Goal: Task Accomplishment & Management: Manage account settings

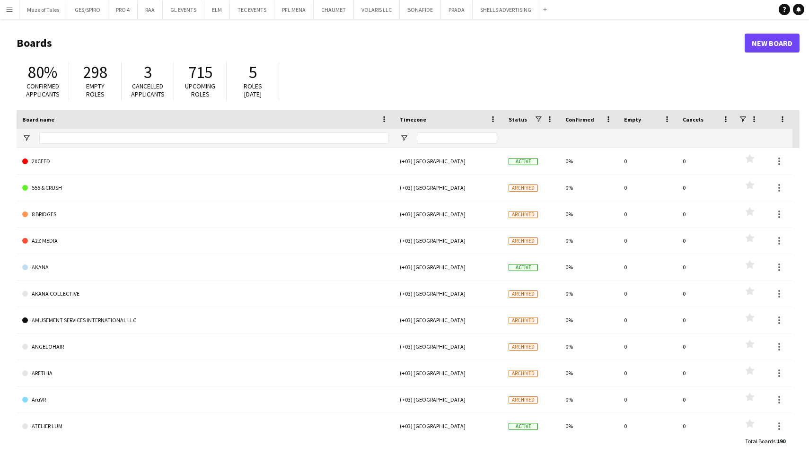
click at [9, 10] on app-icon "Menu" at bounding box center [10, 10] width 8 height 8
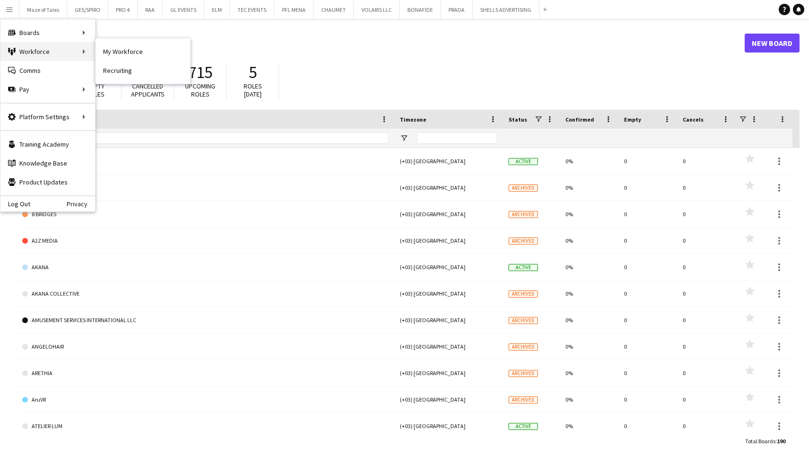
click at [31, 53] on div "Workforce Workforce" at bounding box center [47, 51] width 95 height 19
click at [86, 53] on div "Workforce Workforce" at bounding box center [47, 51] width 95 height 19
click at [116, 52] on link "My Workforce" at bounding box center [143, 51] width 95 height 19
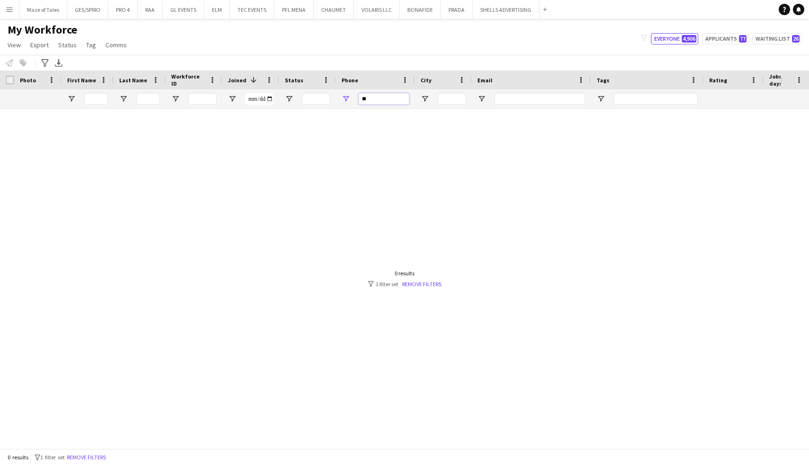
type input "*"
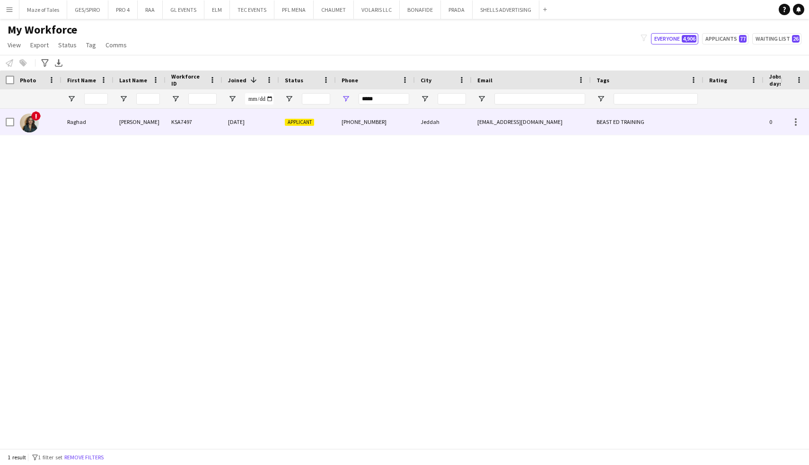
click at [293, 129] on div "Applicant" at bounding box center [307, 122] width 57 height 26
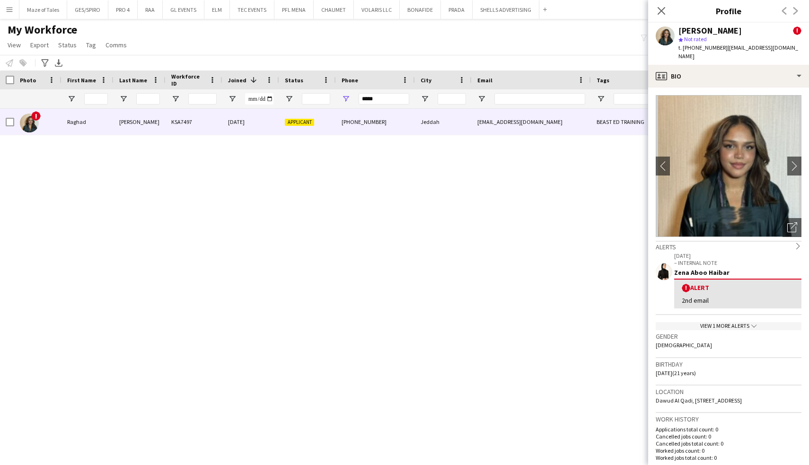
click at [740, 328] on div "View 1 more alerts chevron-down" at bounding box center [729, 326] width 146 height 8
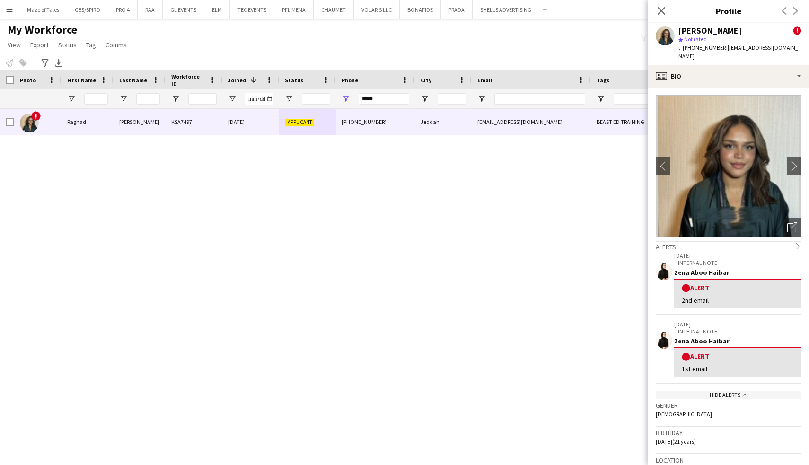
click at [730, 393] on div "Hide alerts chevron-up" at bounding box center [729, 395] width 146 height 8
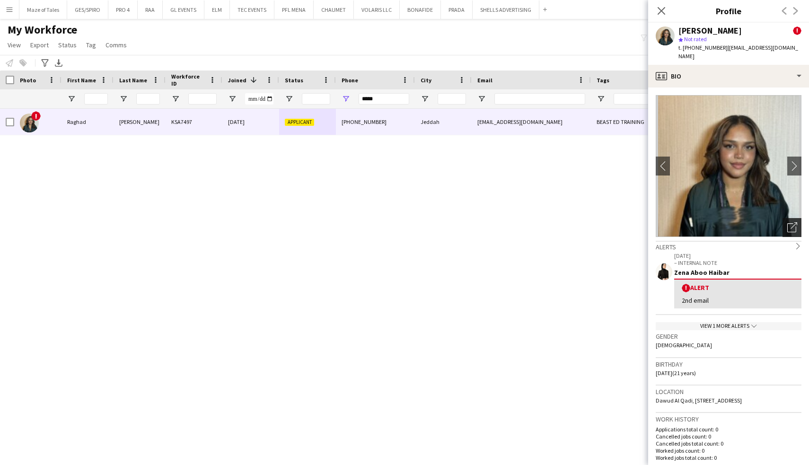
click at [797, 229] on div "Open photos pop-in" at bounding box center [792, 227] width 19 height 19
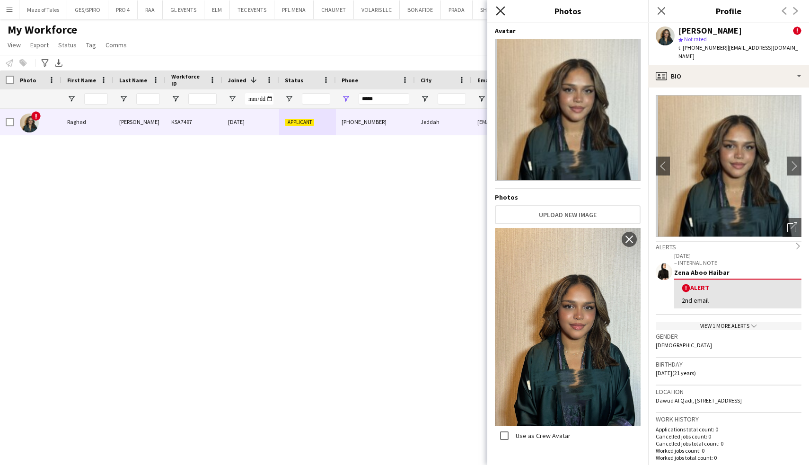
click at [503, 12] on icon "Close pop-in" at bounding box center [500, 10] width 9 height 9
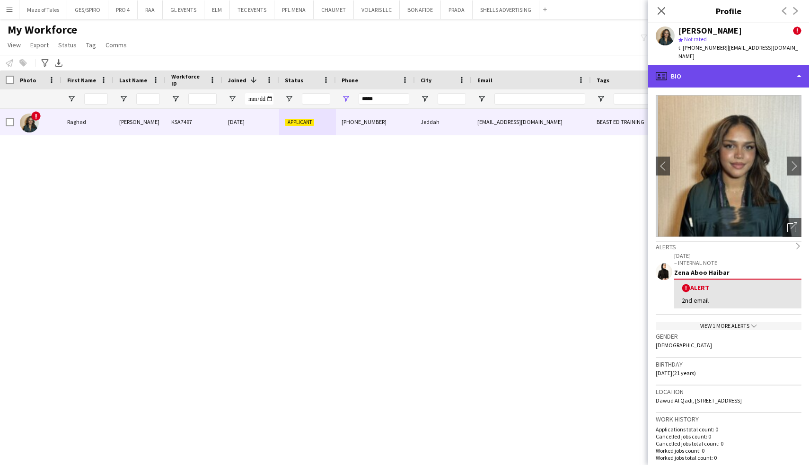
click at [786, 82] on div "profile Bio" at bounding box center [728, 76] width 161 height 23
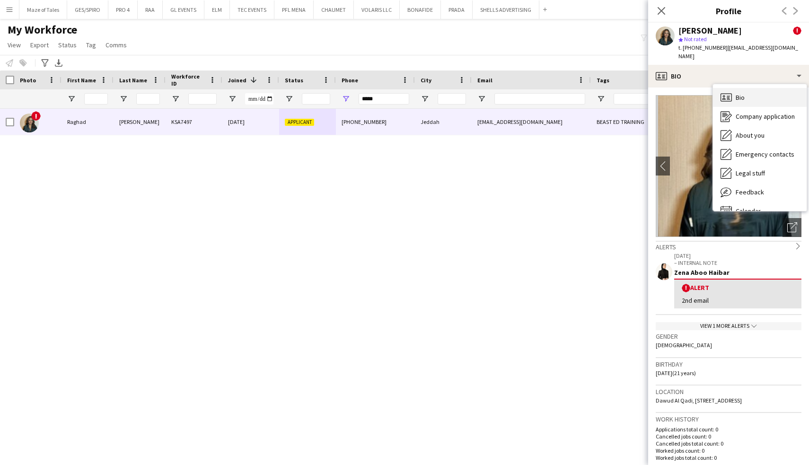
click at [755, 88] on div "Bio Bio" at bounding box center [760, 97] width 94 height 19
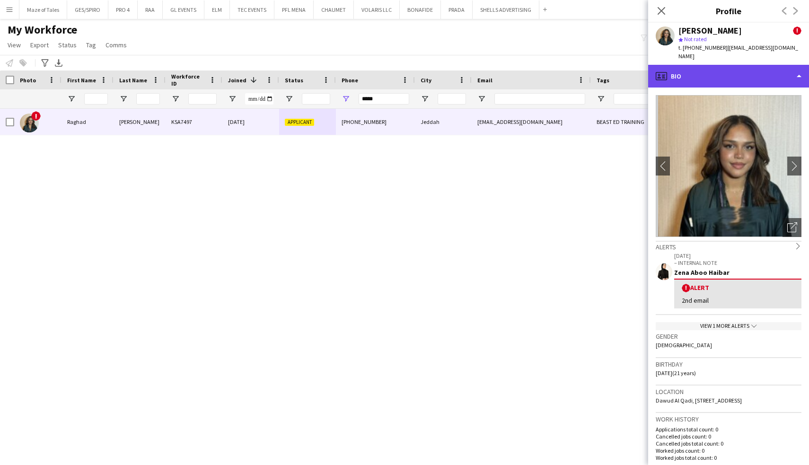
click at [750, 82] on div "profile Bio" at bounding box center [728, 76] width 161 height 23
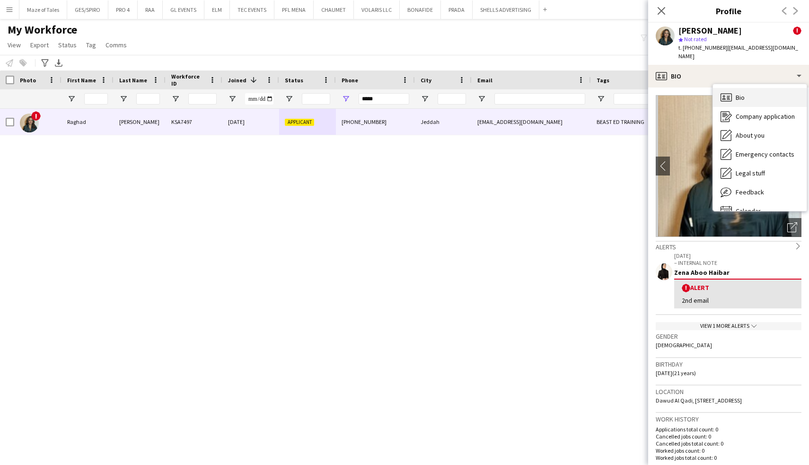
click at [750, 103] on div "Bio Bio" at bounding box center [760, 97] width 94 height 19
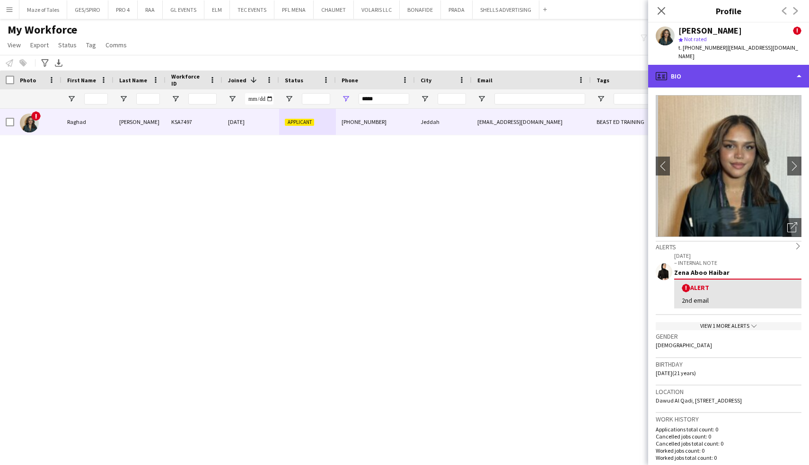
click at [762, 72] on div "profile Bio" at bounding box center [728, 76] width 161 height 23
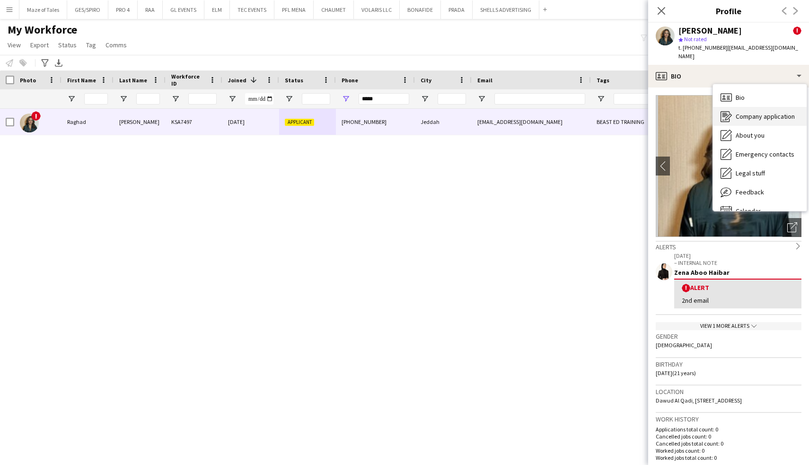
click at [748, 112] on span "Company application" at bounding box center [765, 116] width 59 height 9
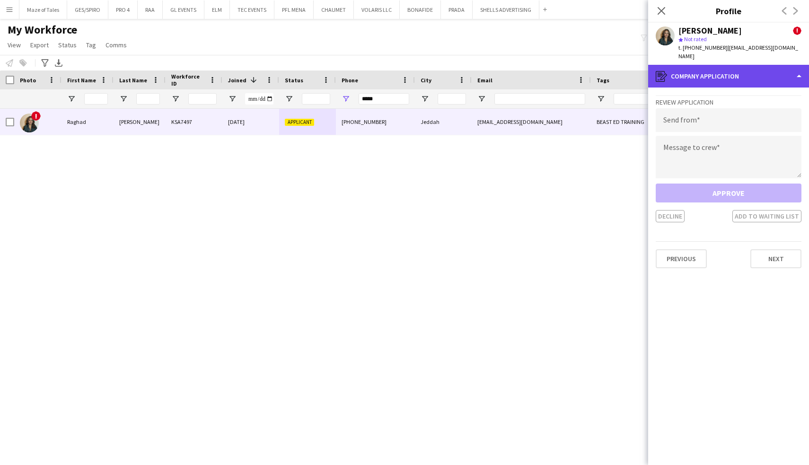
click at [743, 70] on div "register Company application" at bounding box center [728, 76] width 161 height 23
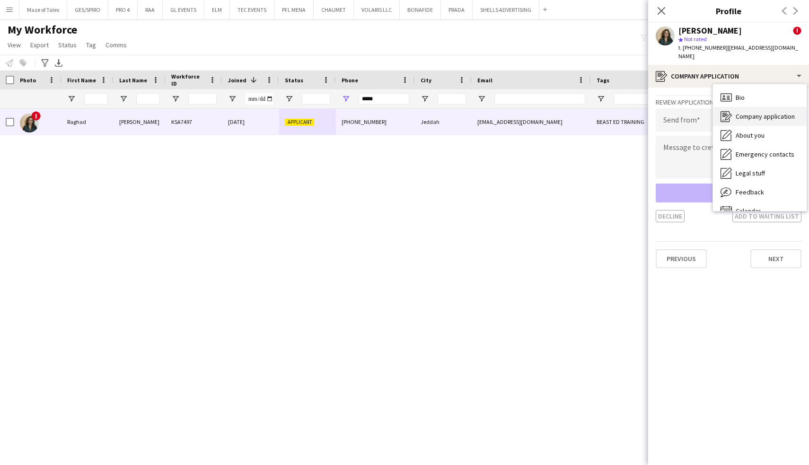
click at [743, 124] on div "Company application Company application" at bounding box center [760, 116] width 94 height 19
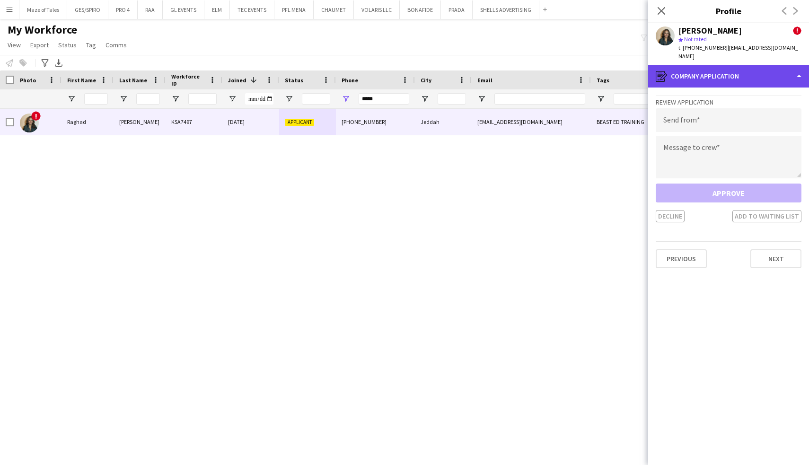
click at [751, 80] on div "register Company application" at bounding box center [728, 76] width 161 height 23
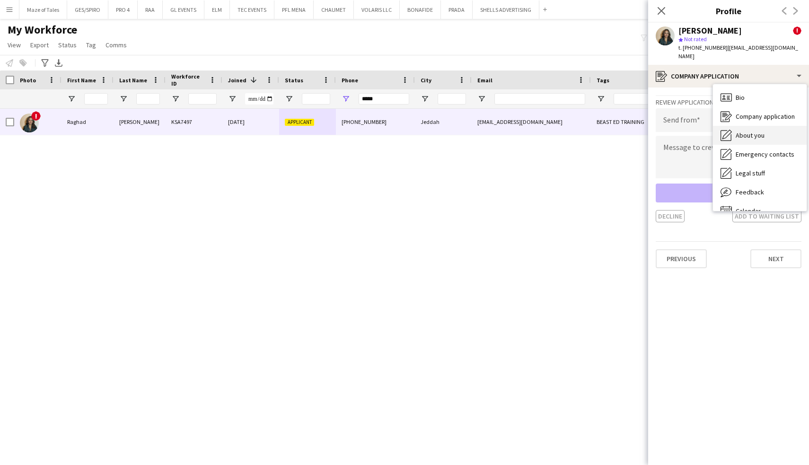
click at [753, 138] on span "About you" at bounding box center [750, 135] width 29 height 9
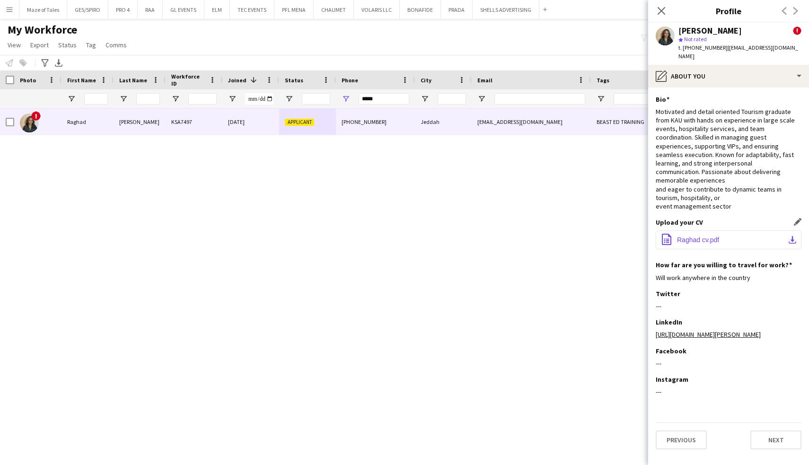
click at [684, 239] on span "Raghad cv.pdf" at bounding box center [698, 240] width 42 height 8
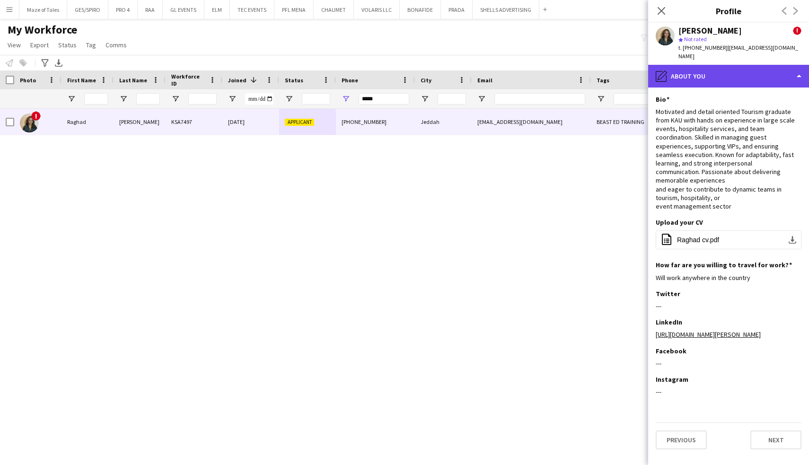
click at [731, 84] on div "pencil4 About you" at bounding box center [728, 76] width 161 height 23
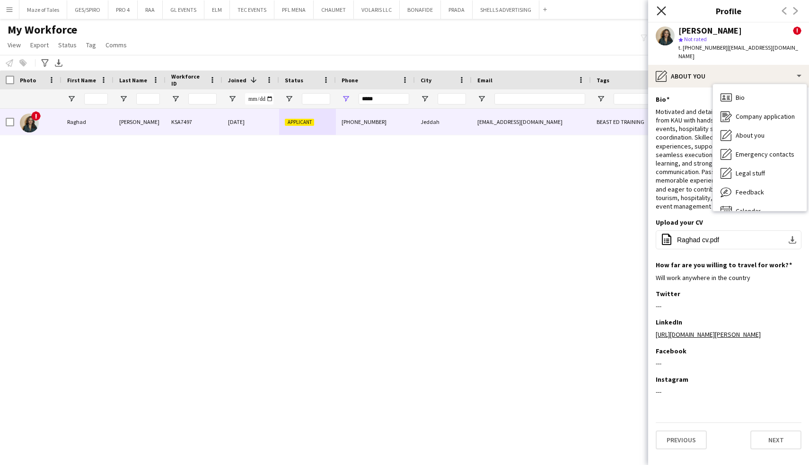
click at [663, 9] on icon at bounding box center [661, 10] width 9 height 9
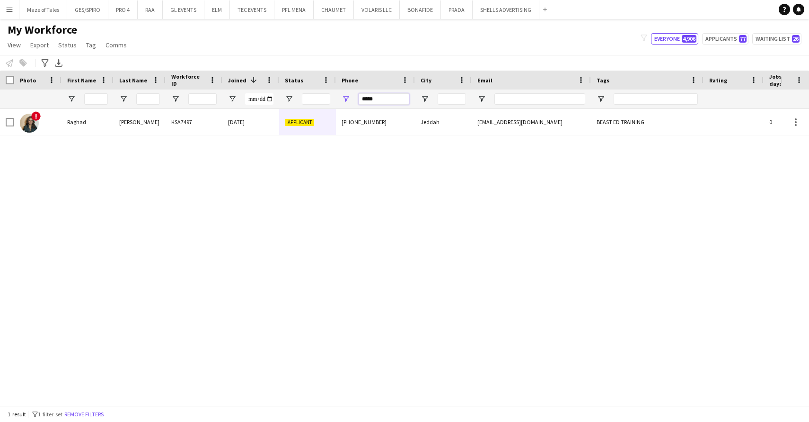
click at [389, 97] on input "*****" at bounding box center [384, 98] width 51 height 11
type input "*"
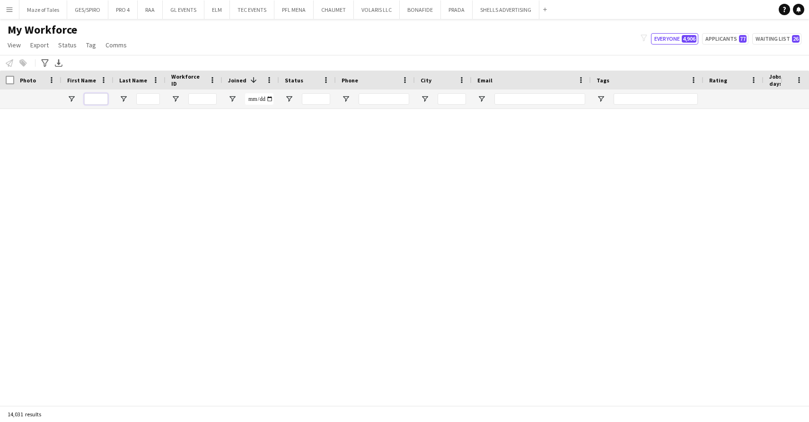
click at [93, 97] on input "First Name Filter Input" at bounding box center [96, 98] width 24 height 11
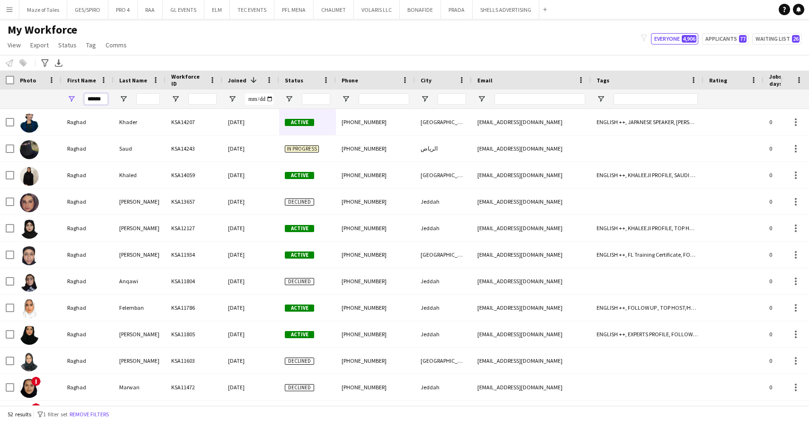
type input "******"
click at [156, 97] on input "Last Name Filter Input" at bounding box center [148, 98] width 24 height 11
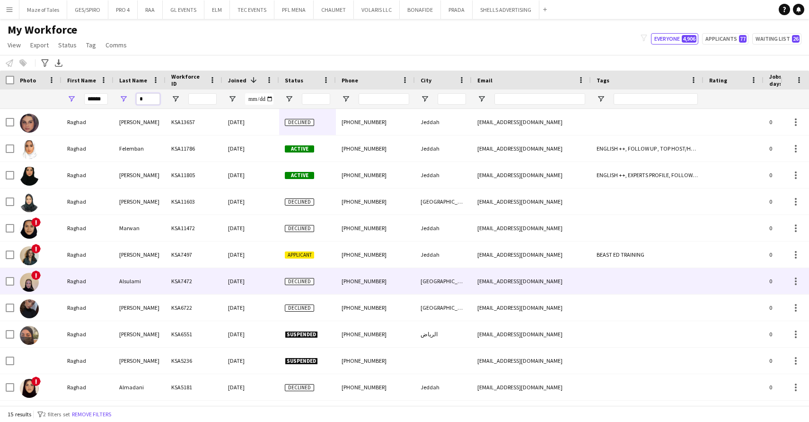
scroll to position [101, 0]
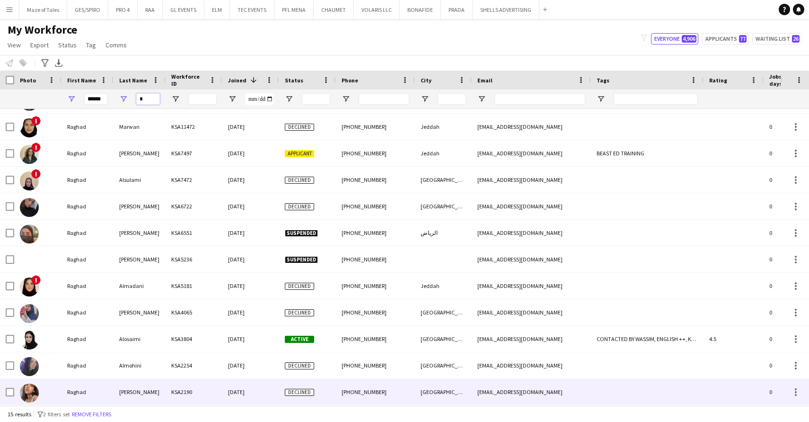
type input "*"
click at [148, 387] on div "Ahmed" at bounding box center [140, 392] width 52 height 26
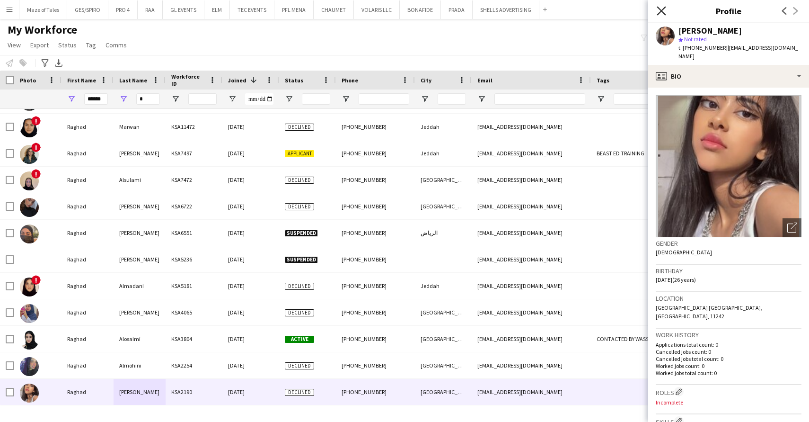
click at [659, 7] on icon "Close pop-in" at bounding box center [661, 10] width 9 height 9
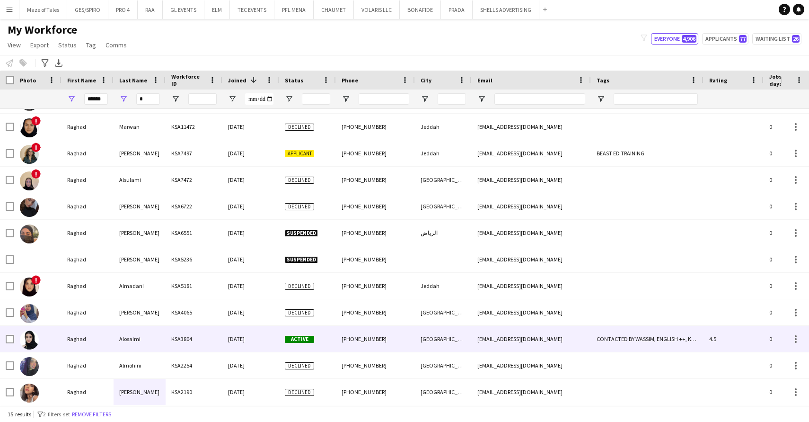
scroll to position [0, 0]
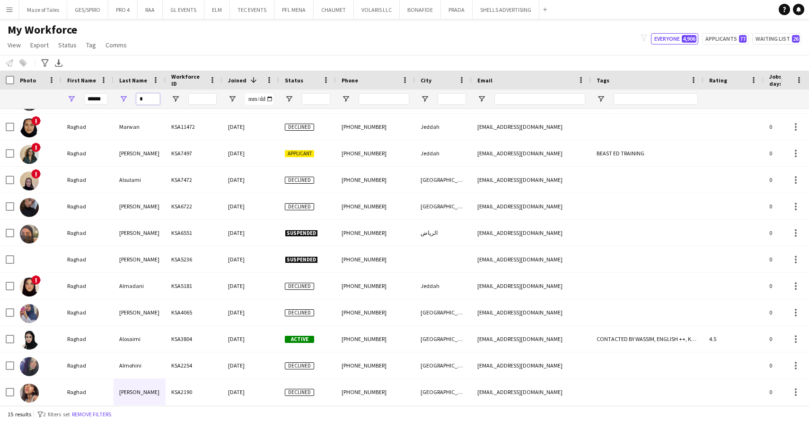
click at [150, 98] on input "*" at bounding box center [148, 98] width 24 height 11
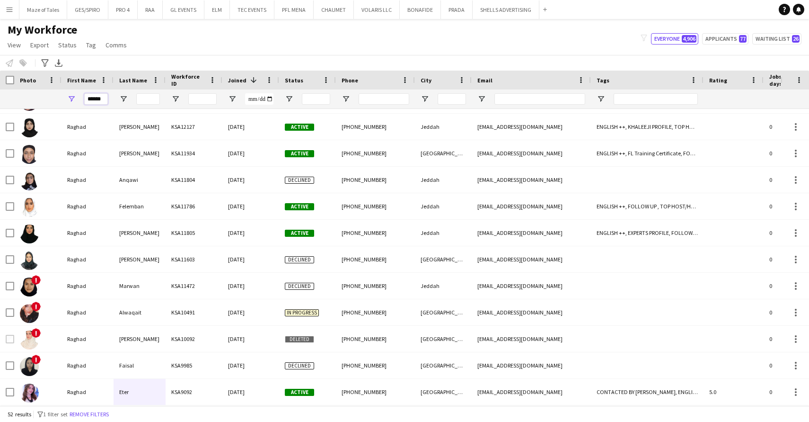
click at [106, 97] on input "******" at bounding box center [96, 98] width 24 height 11
type input "*"
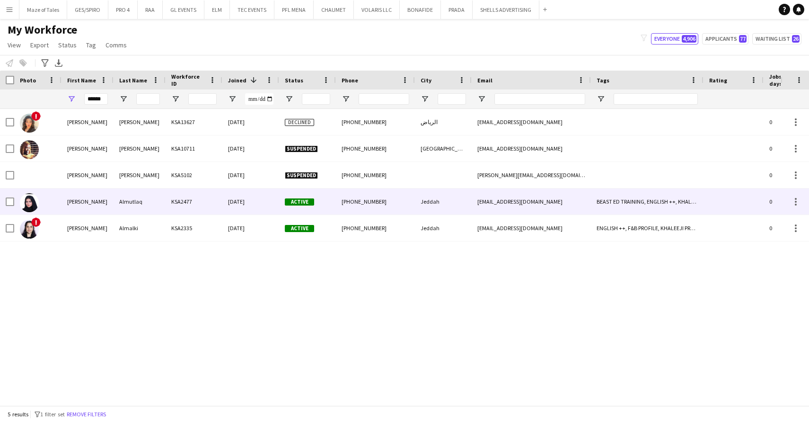
click at [71, 208] on div "Sawsan" at bounding box center [88, 201] width 52 height 26
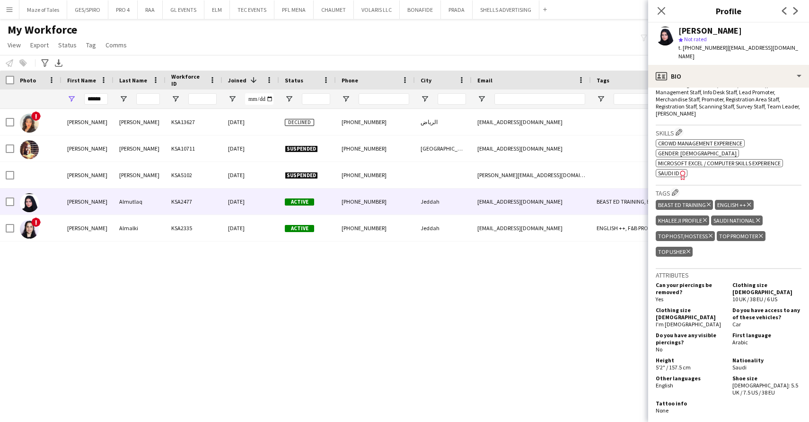
scroll to position [330, 0]
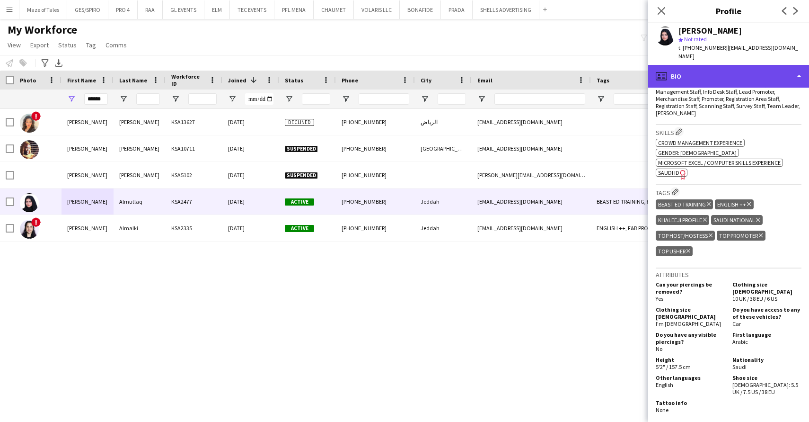
click at [706, 65] on div "profile Bio" at bounding box center [728, 76] width 161 height 23
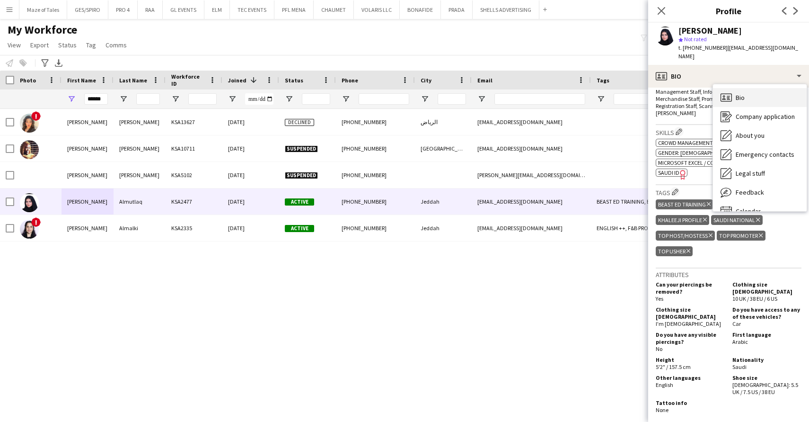
click at [752, 89] on div "Bio Bio" at bounding box center [760, 97] width 94 height 19
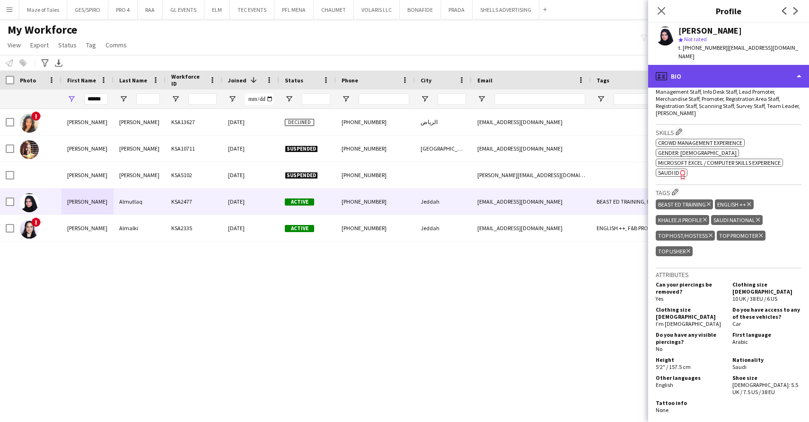
click at [724, 74] on div "profile Bio" at bounding box center [728, 76] width 161 height 23
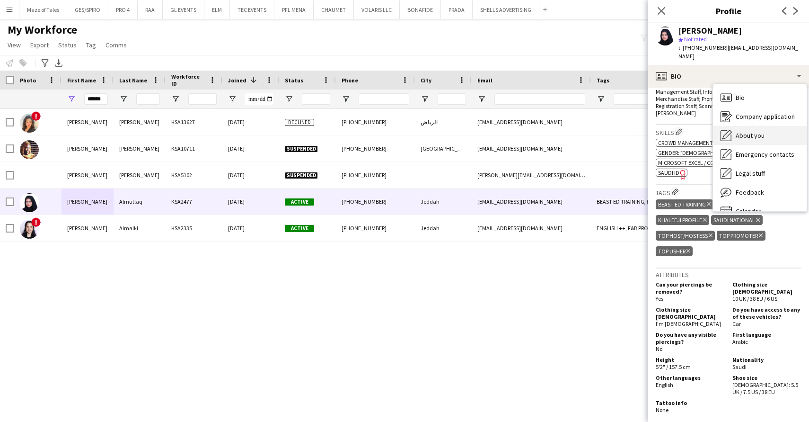
click at [766, 135] on div "About you About you" at bounding box center [760, 135] width 94 height 19
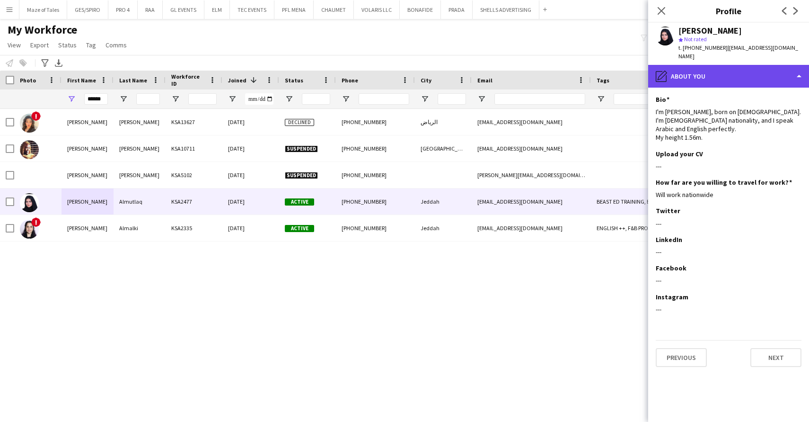
click at [712, 71] on div "pencil4 About you" at bounding box center [728, 76] width 161 height 23
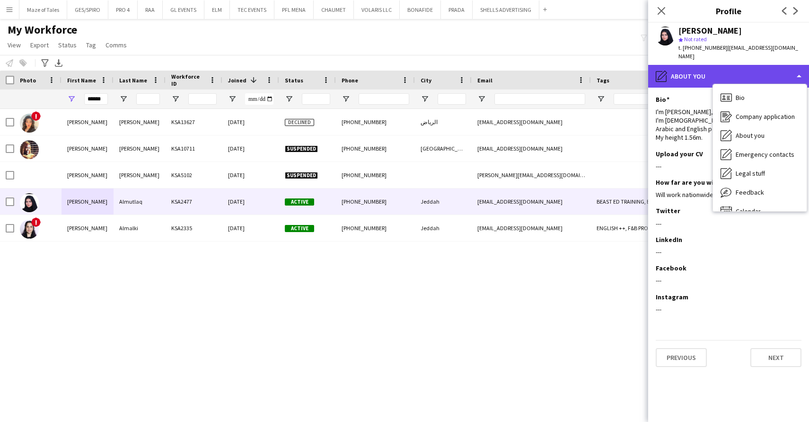
scroll to position [0, 0]
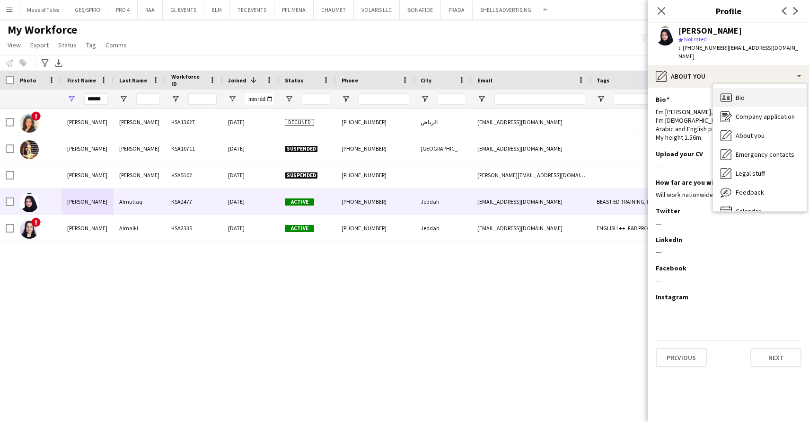
click at [751, 90] on div "Bio Bio" at bounding box center [760, 97] width 94 height 19
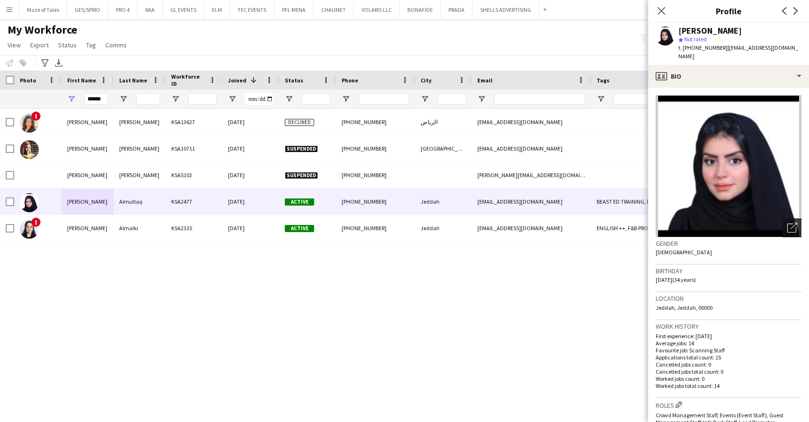
click at [795, 222] on icon "Open photos pop-in" at bounding box center [792, 227] width 10 height 10
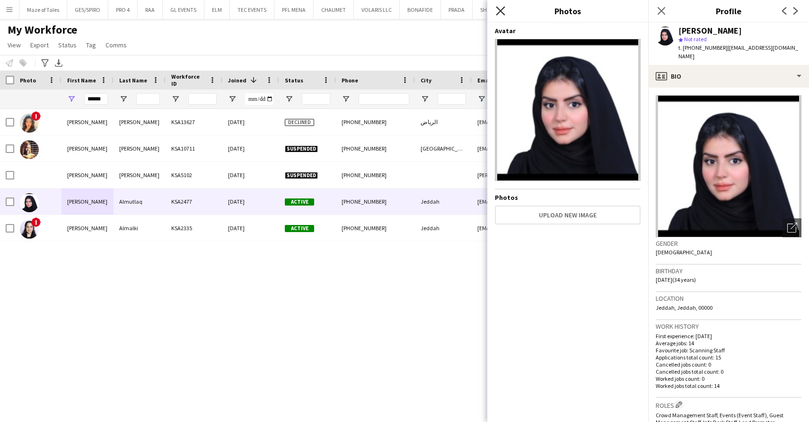
click at [501, 12] on icon "Close pop-in" at bounding box center [500, 10] width 9 height 9
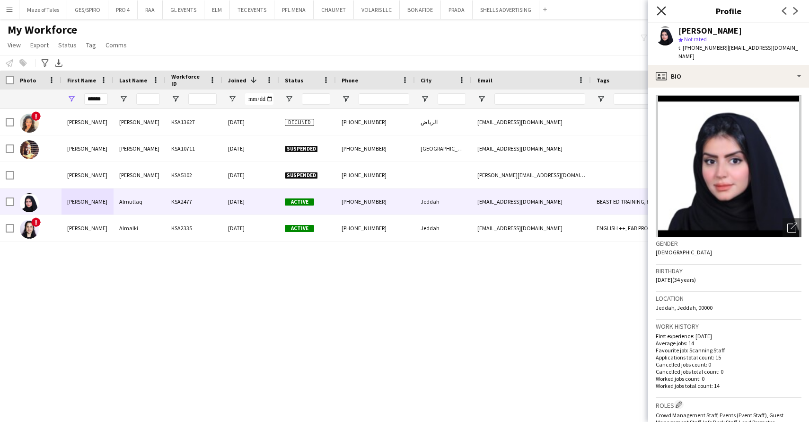
click at [659, 15] on icon "Close pop-in" at bounding box center [661, 10] width 9 height 9
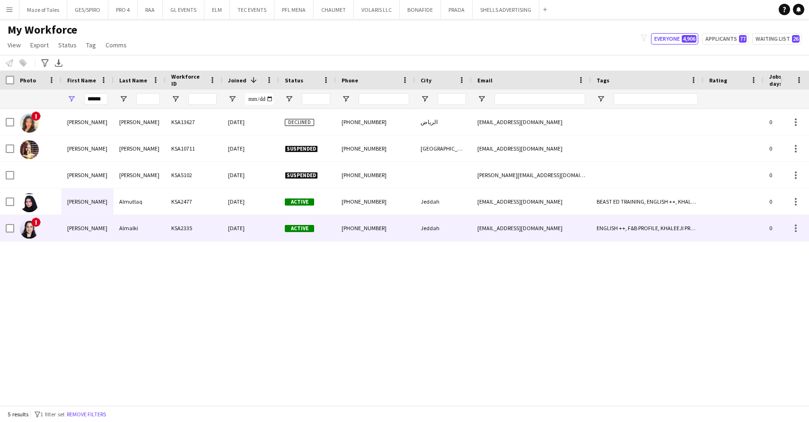
click at [88, 225] on div "Sawsan" at bounding box center [88, 228] width 52 height 26
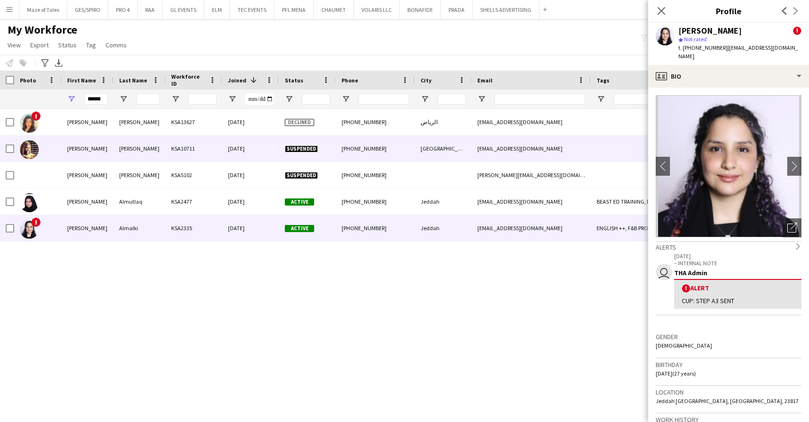
click at [116, 152] on div "Abdalaziz Mohammed Altaher" at bounding box center [140, 148] width 52 height 26
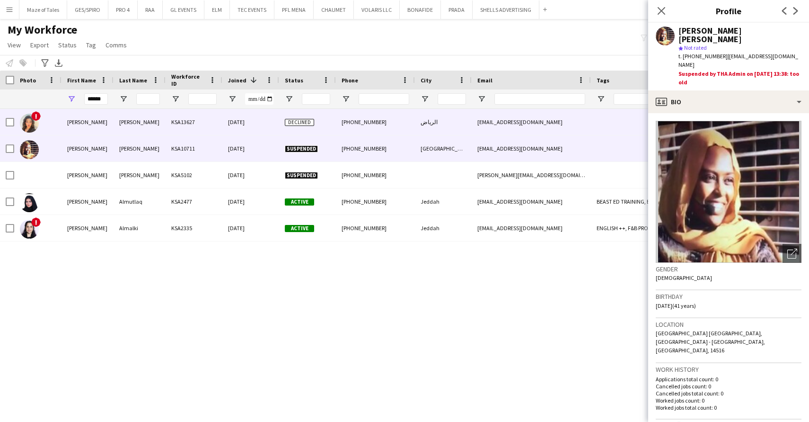
click at [88, 130] on div "Sawsan" at bounding box center [88, 122] width 52 height 26
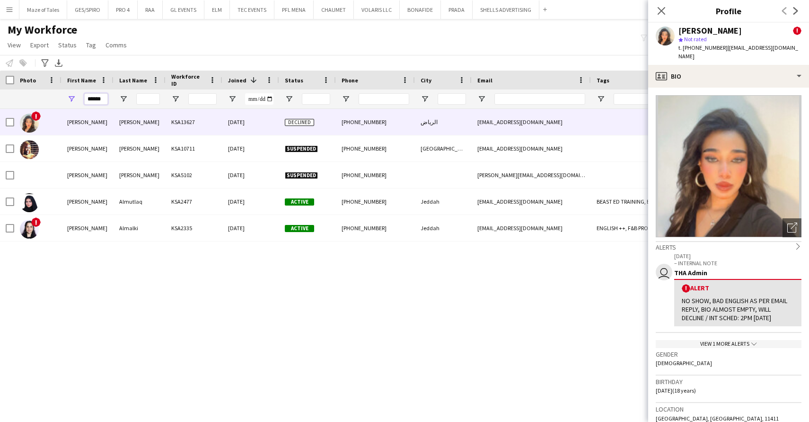
click at [105, 101] on input "******" at bounding box center [96, 98] width 24 height 11
type input "*"
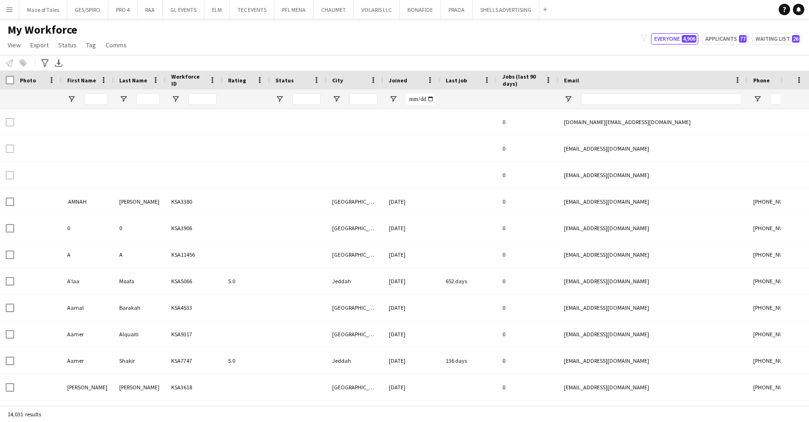
type input "******"
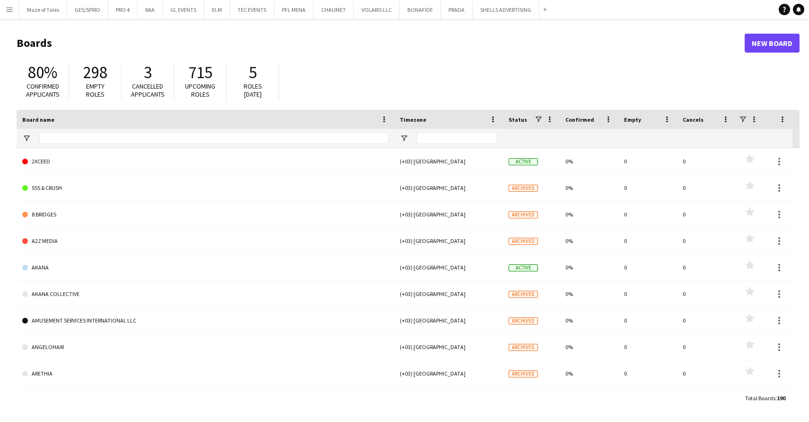
click at [16, 10] on button "Menu" at bounding box center [9, 9] width 19 height 19
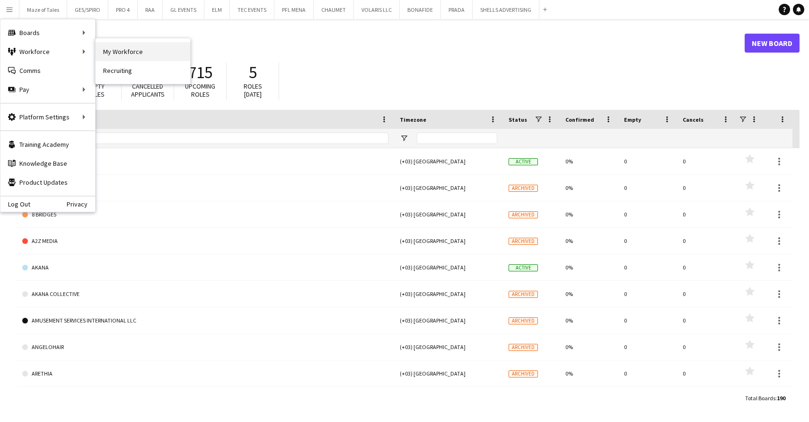
click at [112, 49] on link "My Workforce" at bounding box center [143, 51] width 95 height 19
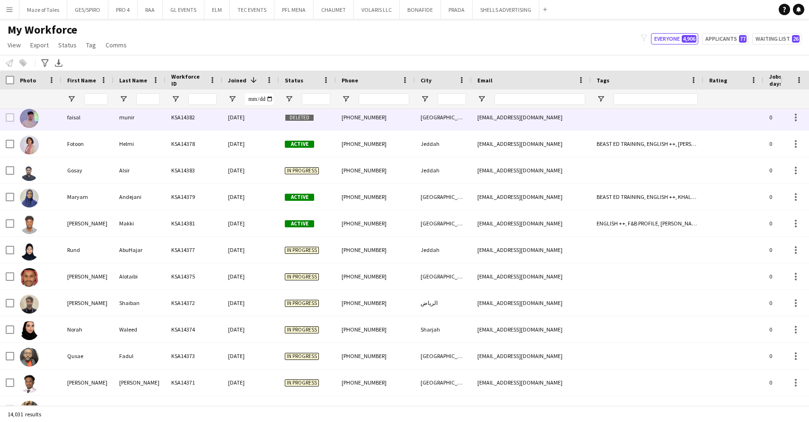
scroll to position [274, 0]
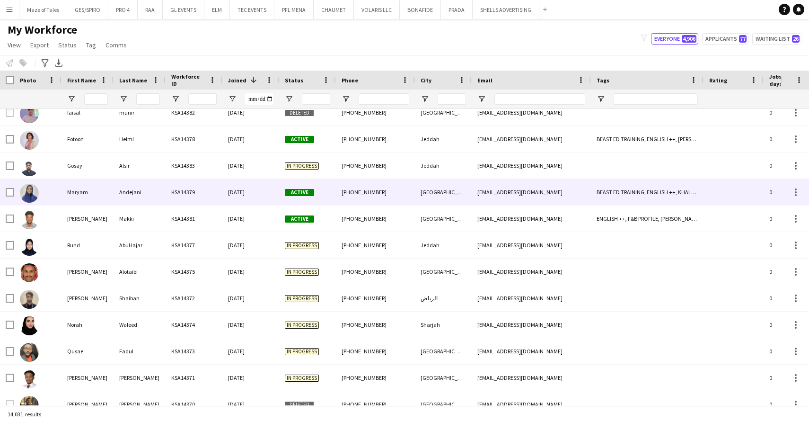
click at [143, 196] on div "Andejani" at bounding box center [140, 192] width 52 height 26
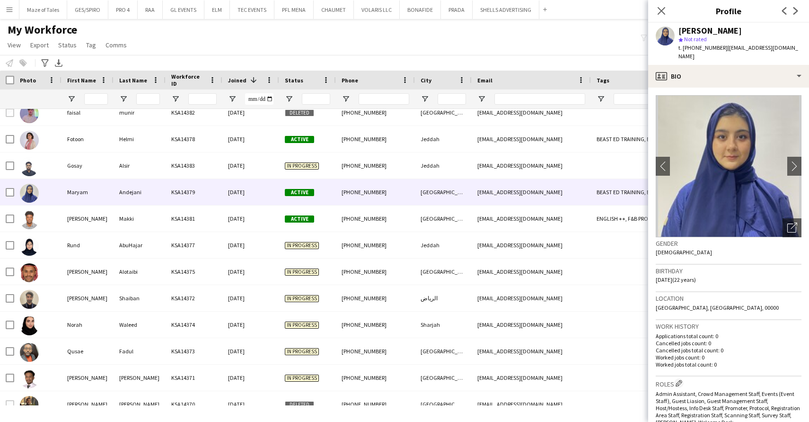
scroll to position [0, 0]
click at [663, 14] on icon "Close pop-in" at bounding box center [661, 10] width 9 height 9
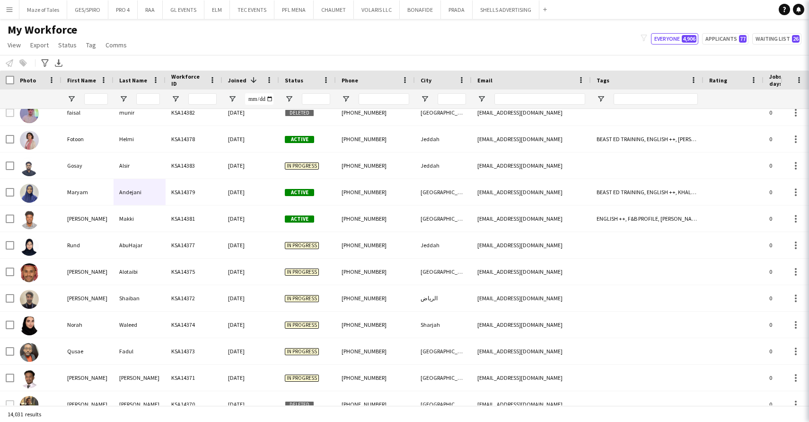
click at [661, 9] on app-navbar "Menu Boards Boards Boards All jobs Status Workforce Workforce My Workforce Recr…" at bounding box center [404, 9] width 809 height 19
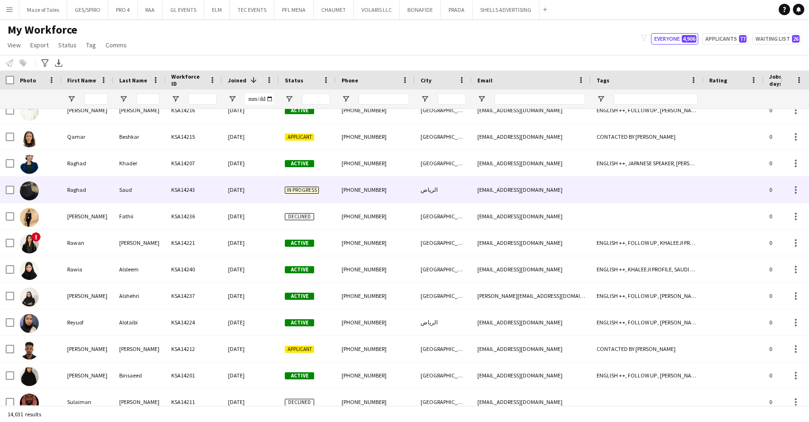
click at [141, 186] on div "Saud" at bounding box center [140, 190] width 52 height 26
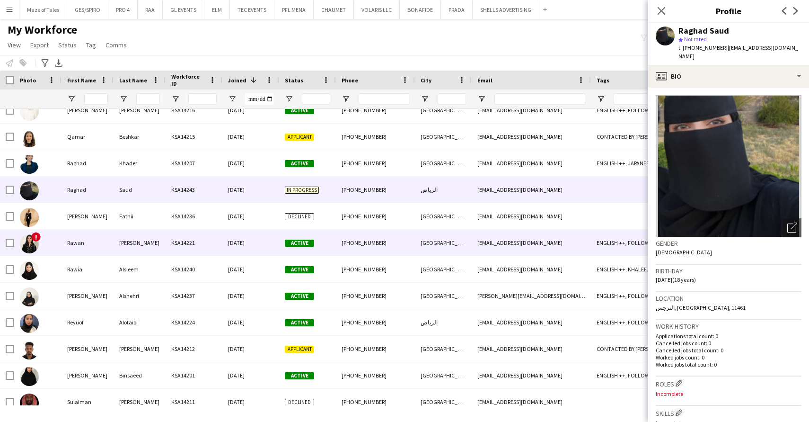
click at [147, 255] on div "Mamdouh" at bounding box center [140, 243] width 52 height 26
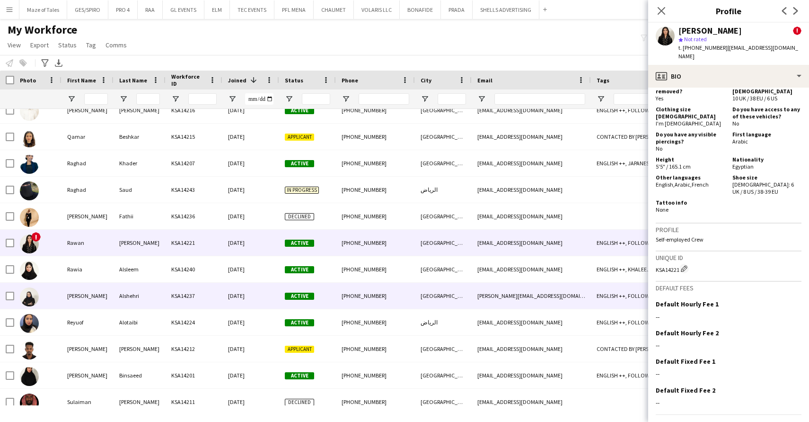
click at [96, 284] on div "Reuof" at bounding box center [88, 296] width 52 height 26
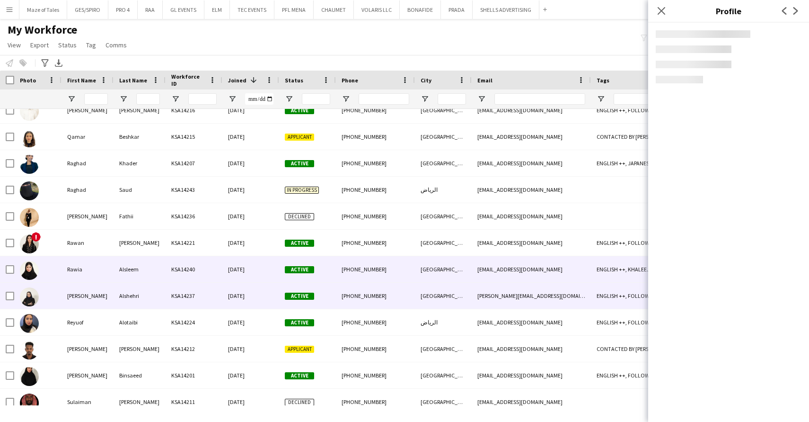
click at [100, 268] on div "Rawia" at bounding box center [88, 269] width 52 height 26
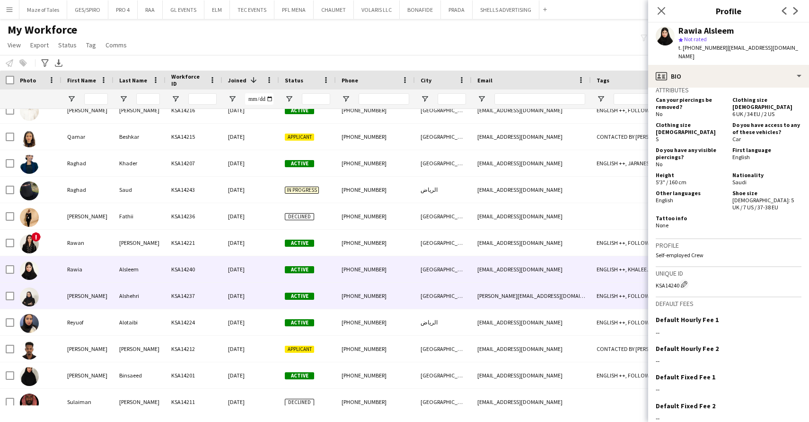
click at [204, 305] on div "KSA14237" at bounding box center [194, 296] width 57 height 26
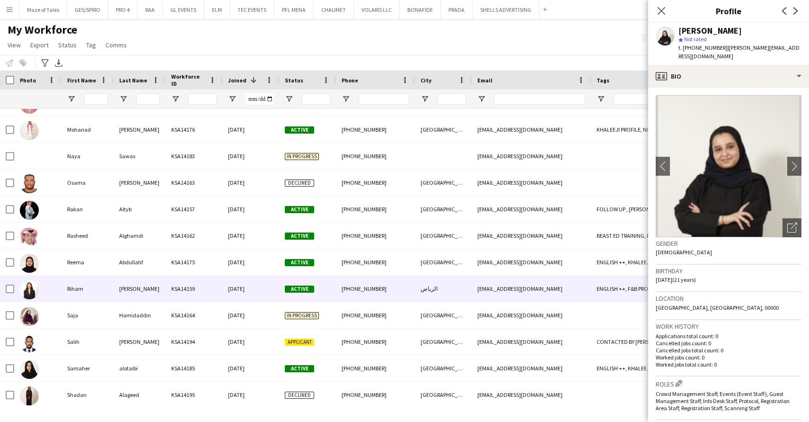
click at [109, 299] on div "Riham" at bounding box center [88, 288] width 52 height 26
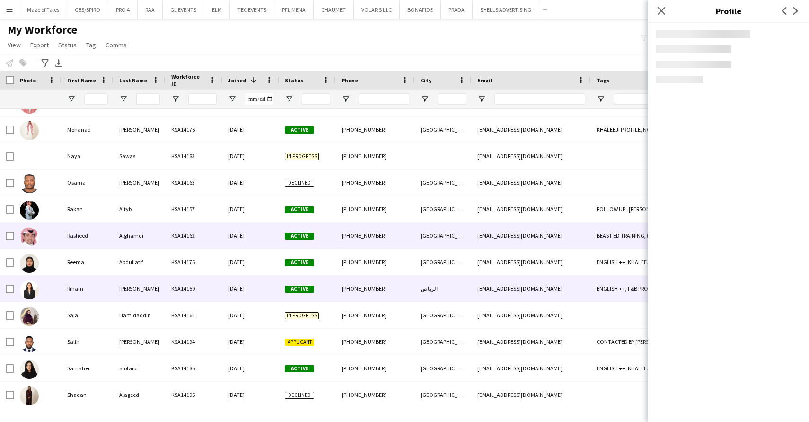
click at [103, 240] on div "Rasheed" at bounding box center [88, 235] width 52 height 26
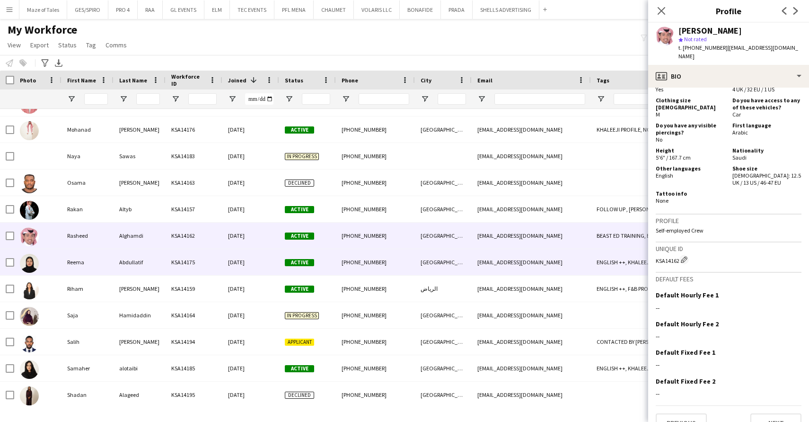
click at [220, 261] on div "KSA14175" at bounding box center [194, 262] width 57 height 26
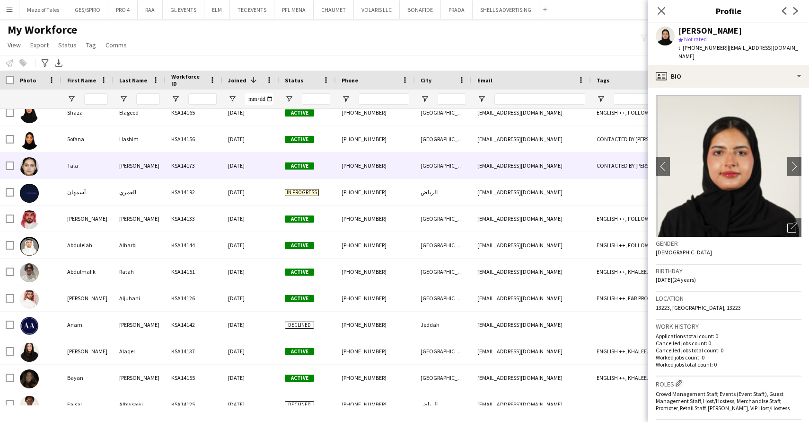
click at [236, 173] on div "28-08-2025" at bounding box center [250, 165] width 57 height 26
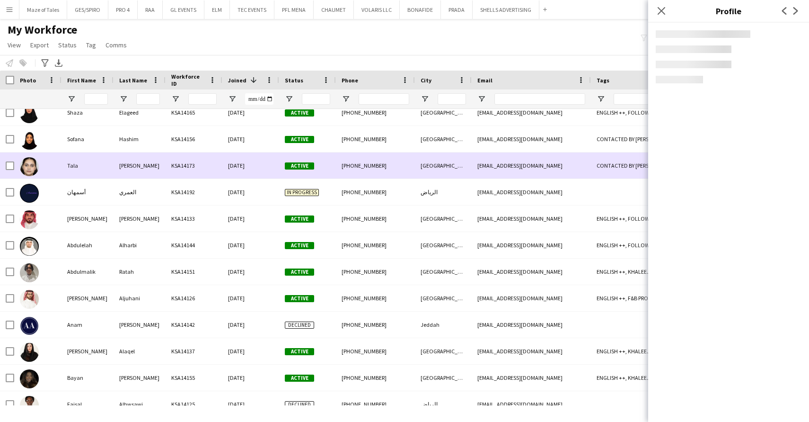
click at [223, 150] on div "28-08-2025" at bounding box center [250, 139] width 57 height 26
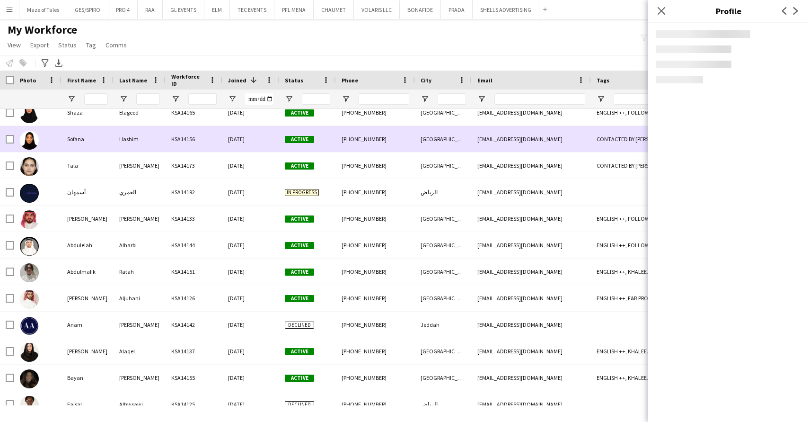
click at [212, 142] on div "KSA14156" at bounding box center [194, 139] width 57 height 26
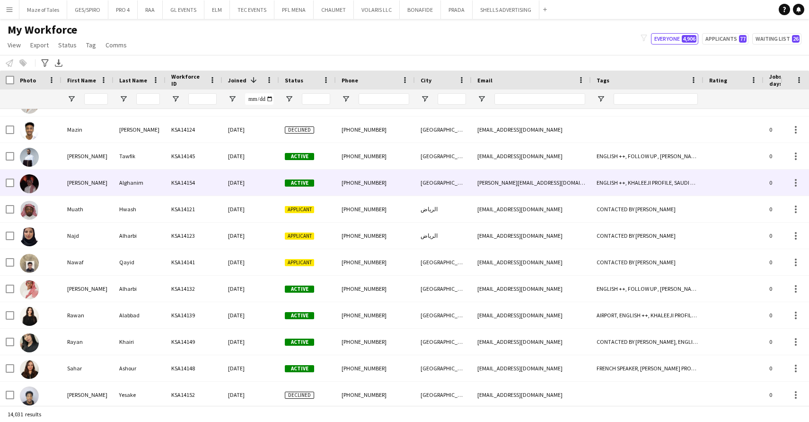
click at [164, 193] on div "Alghanim" at bounding box center [140, 182] width 52 height 26
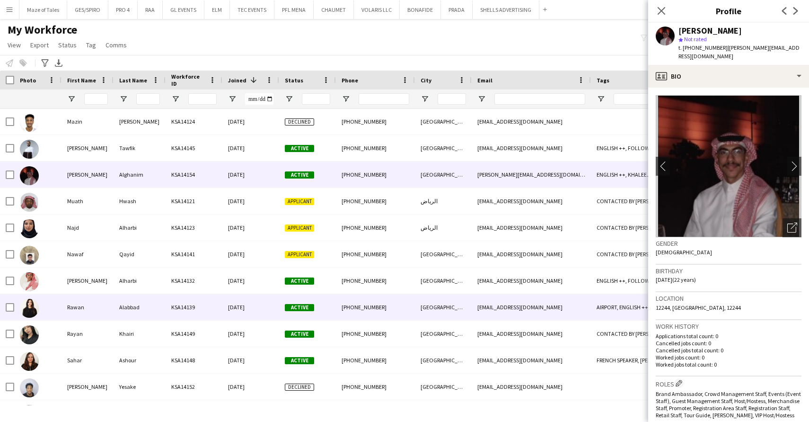
click at [183, 318] on div "KSA14139" at bounding box center [194, 307] width 57 height 26
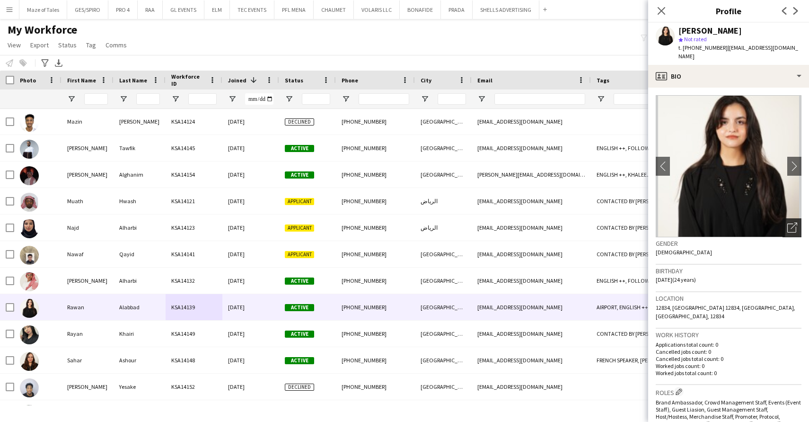
click at [795, 224] on div "Open photos pop-in" at bounding box center [792, 227] width 19 height 19
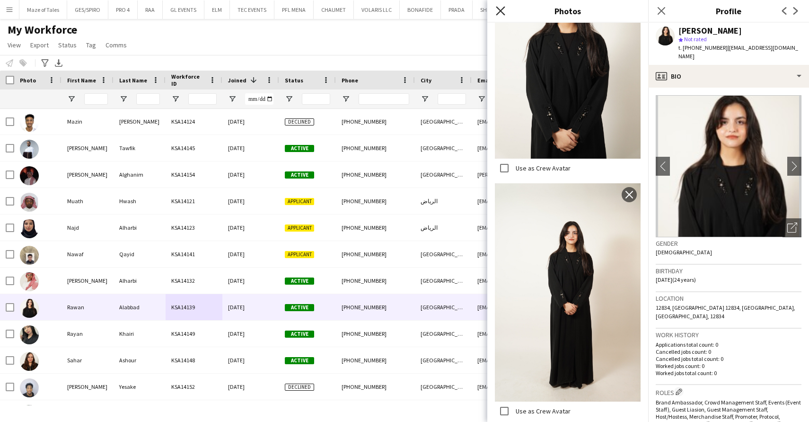
click at [500, 12] on icon at bounding box center [500, 10] width 9 height 9
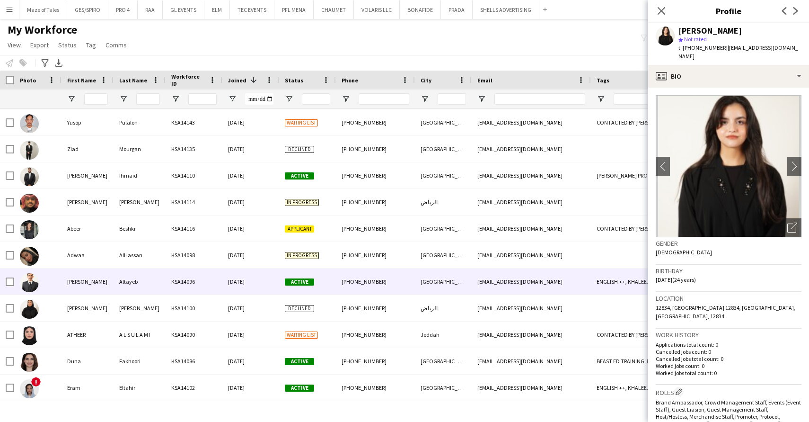
click at [171, 288] on div "KSA14096" at bounding box center [194, 281] width 57 height 26
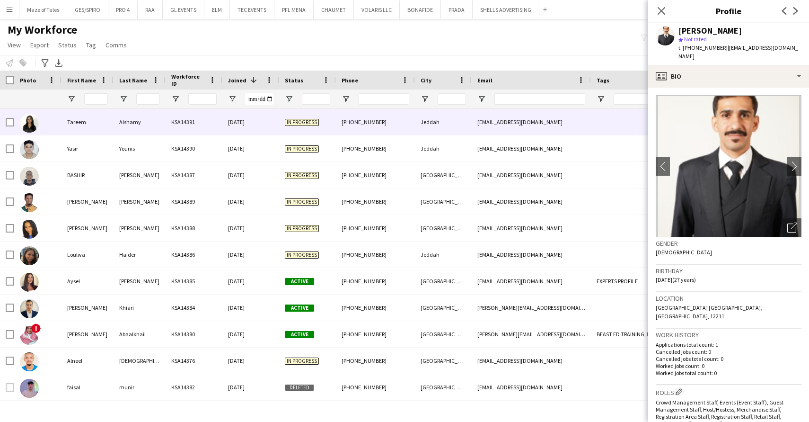
click at [173, 130] on div "KSA14391" at bounding box center [194, 122] width 57 height 26
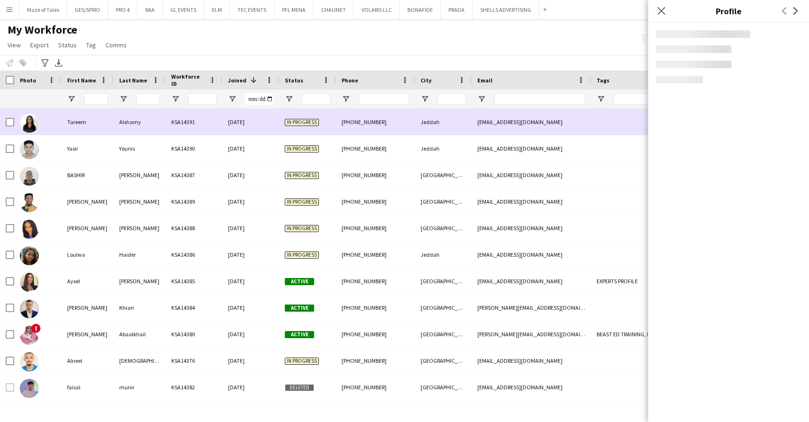
click at [217, 124] on div "KSA14391" at bounding box center [194, 122] width 57 height 26
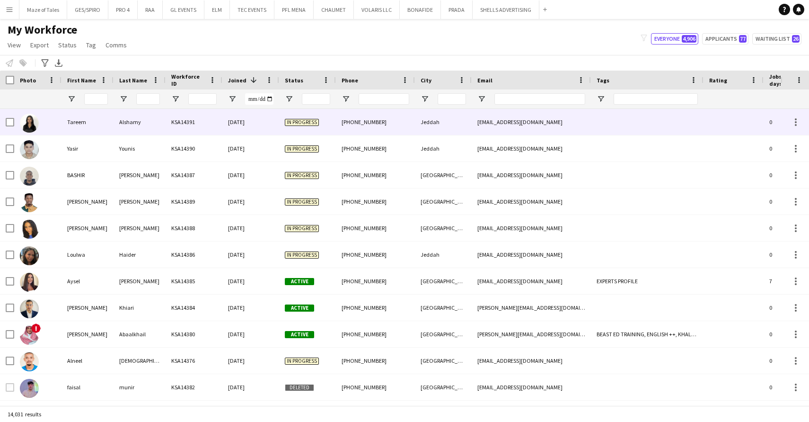
click at [82, 122] on div "Tareem" at bounding box center [88, 122] width 52 height 26
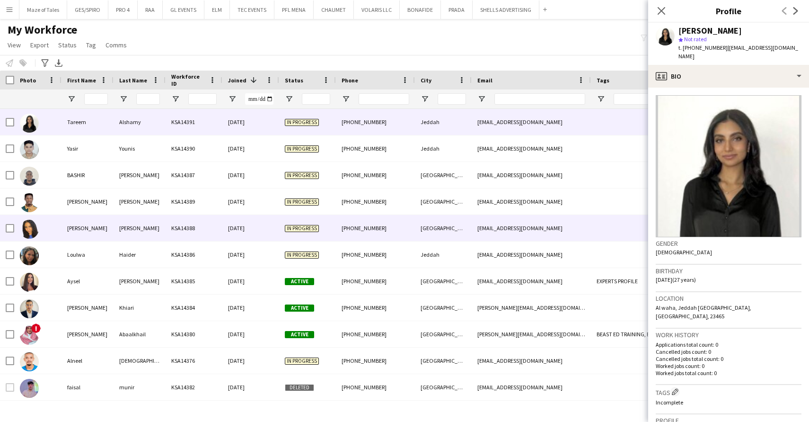
click at [176, 225] on div "KSA14388" at bounding box center [194, 228] width 57 height 26
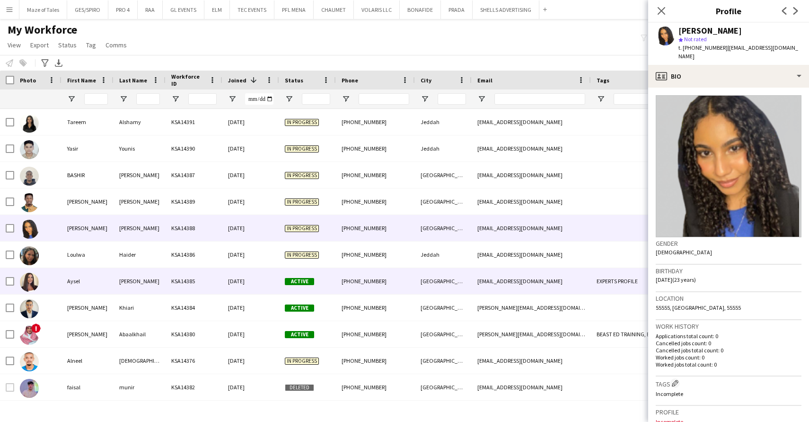
click at [107, 281] on div "Aysel" at bounding box center [88, 281] width 52 height 26
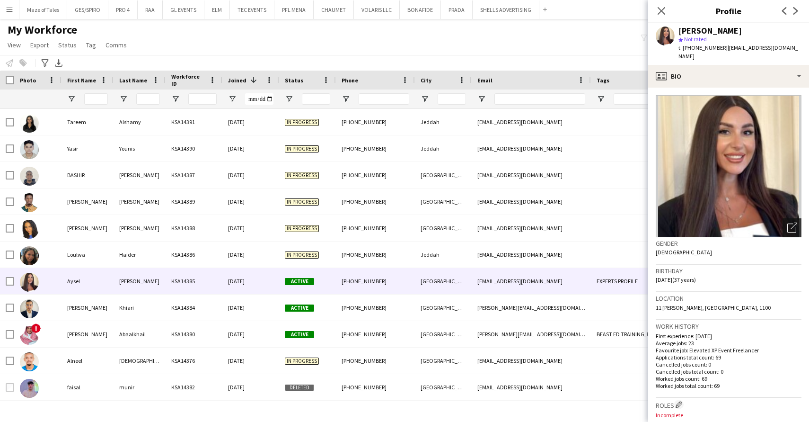
click at [794, 222] on icon "Open photos pop-in" at bounding box center [792, 227] width 10 height 10
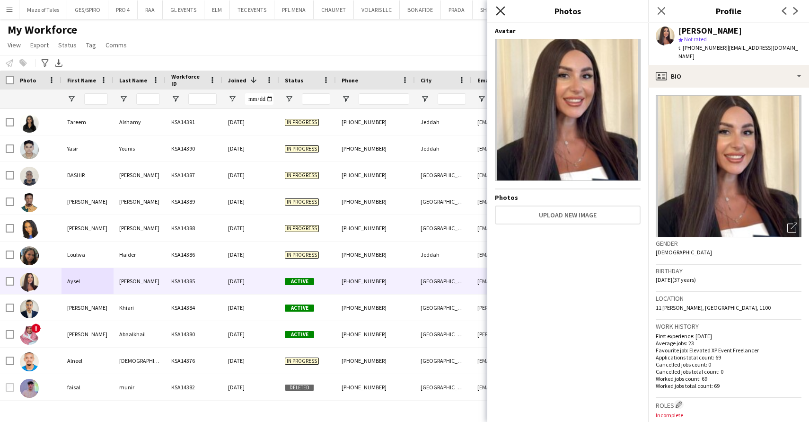
click at [501, 11] on icon at bounding box center [500, 10] width 9 height 9
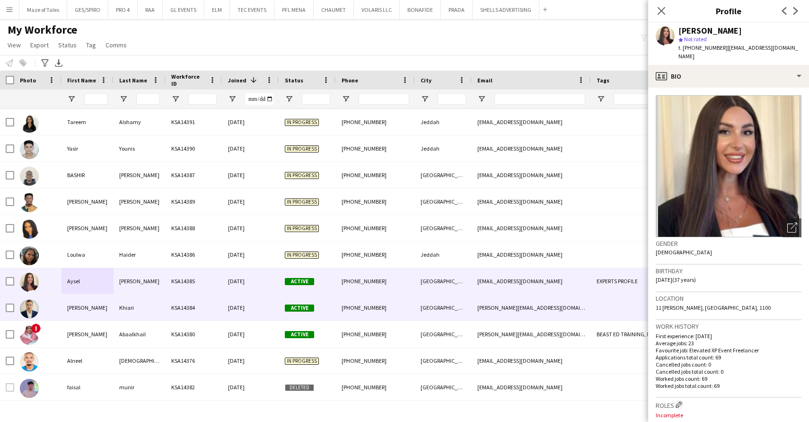
click at [240, 309] on div "16-09-2025" at bounding box center [250, 307] width 57 height 26
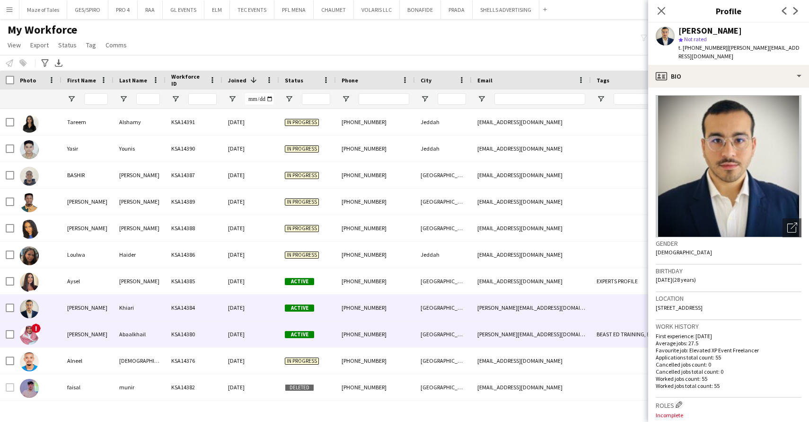
click at [416, 326] on div "Riyadh" at bounding box center [443, 334] width 57 height 26
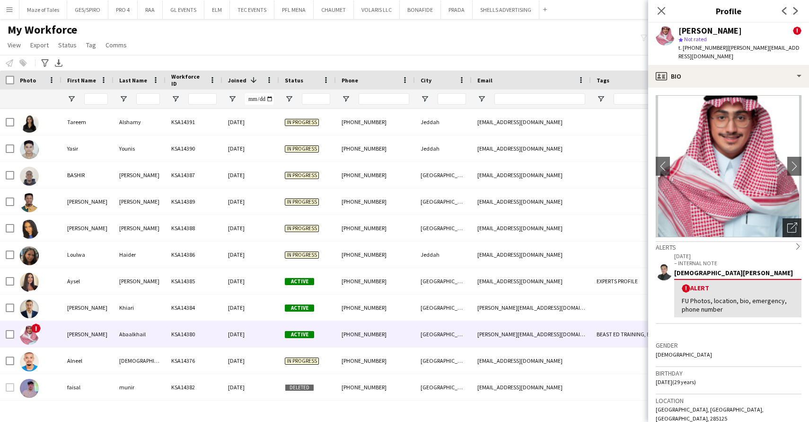
click at [791, 225] on div "Open photos pop-in" at bounding box center [792, 227] width 19 height 19
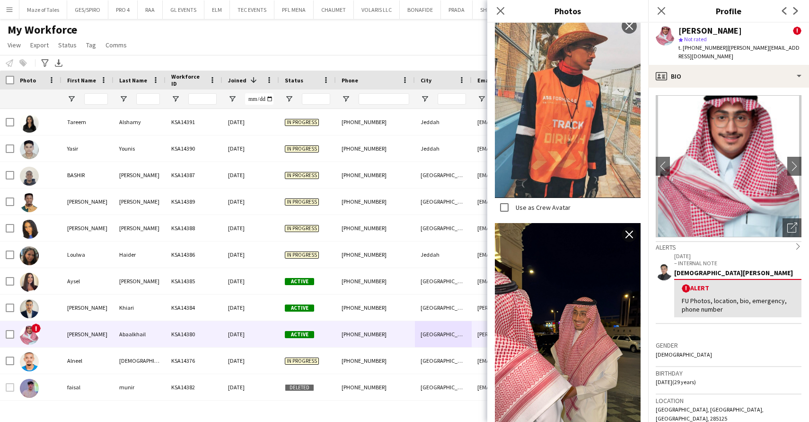
scroll to position [208, 0]
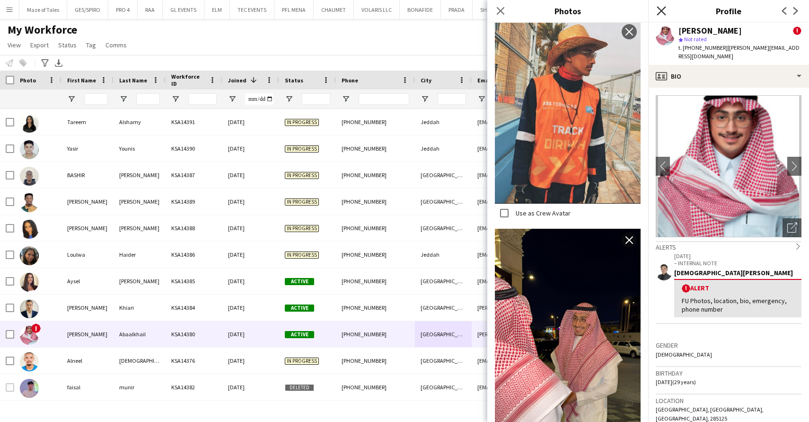
click at [659, 15] on icon "Close pop-in" at bounding box center [661, 10] width 9 height 9
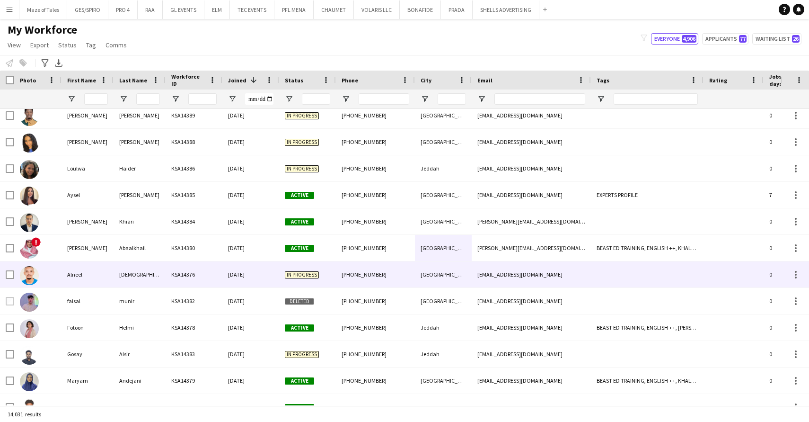
scroll to position [87, 0]
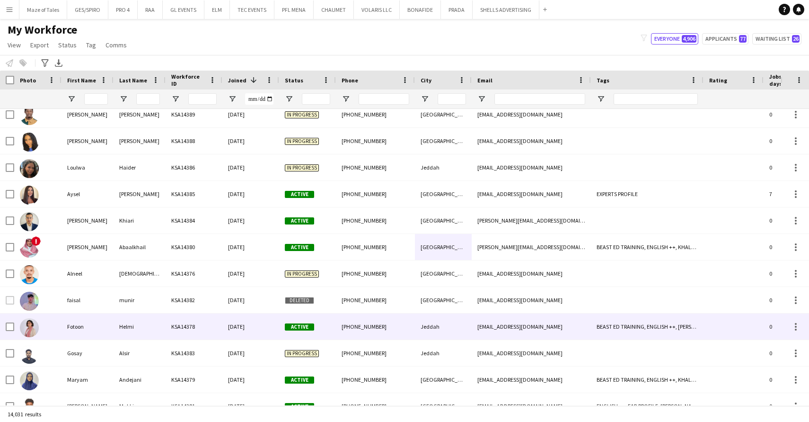
click at [174, 327] on div "KSA14378" at bounding box center [194, 326] width 57 height 26
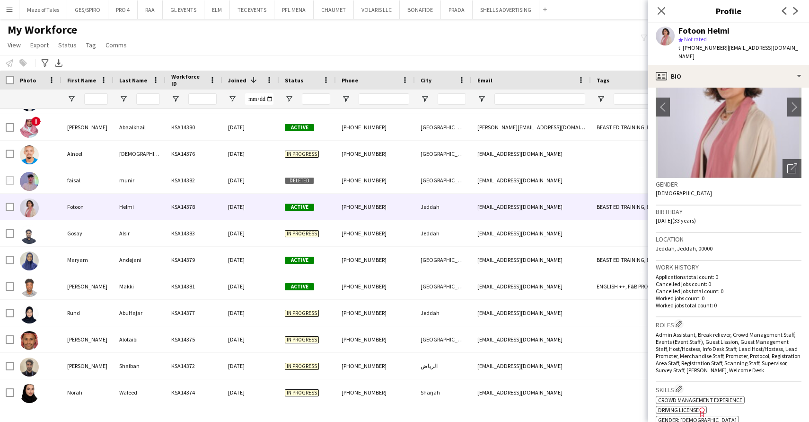
scroll to position [58, 0]
click at [792, 168] on div "Open photos pop-in" at bounding box center [792, 169] width 19 height 19
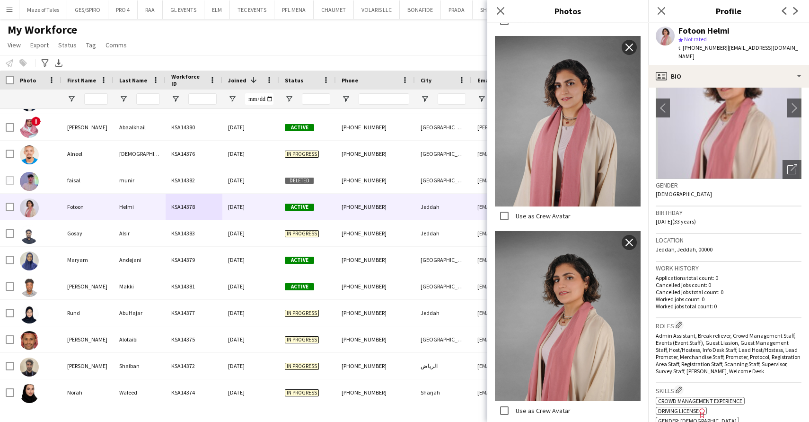
scroll to position [825, 0]
click at [502, 15] on icon "Close pop-in" at bounding box center [500, 10] width 9 height 9
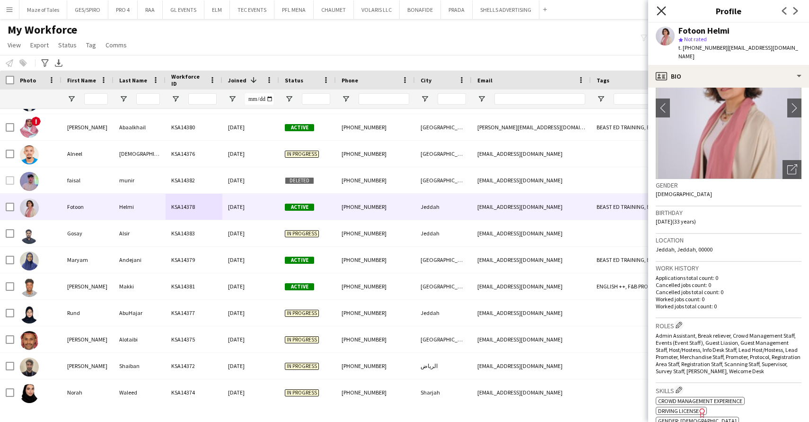
click at [662, 11] on icon at bounding box center [661, 10] width 9 height 9
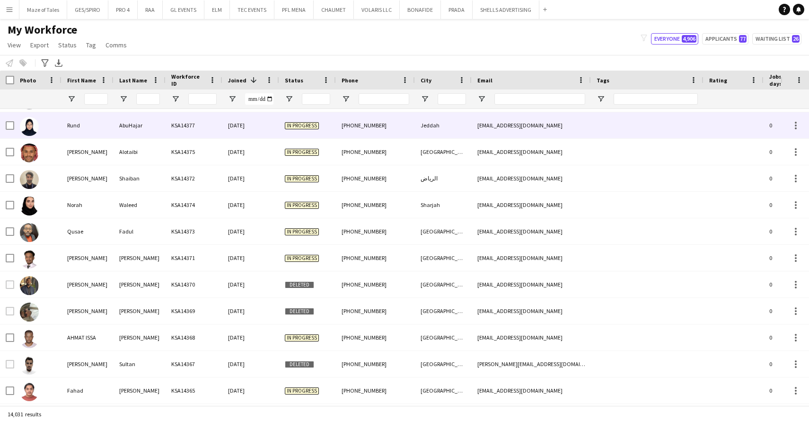
scroll to position [428, 0]
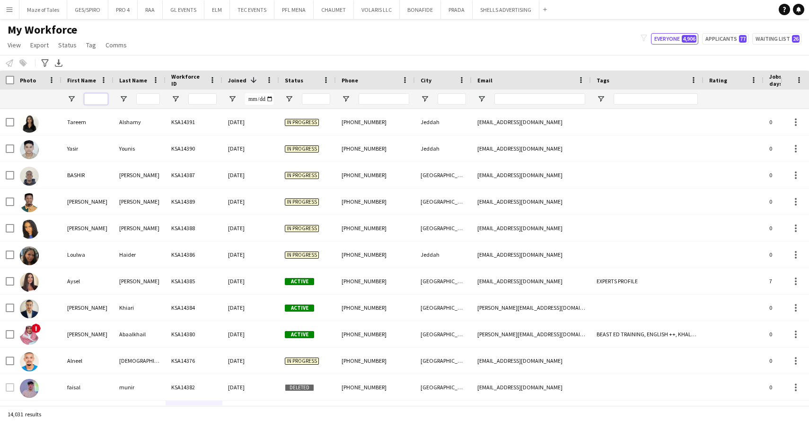
click at [102, 100] on input "First Name Filter Input" at bounding box center [96, 98] width 24 height 11
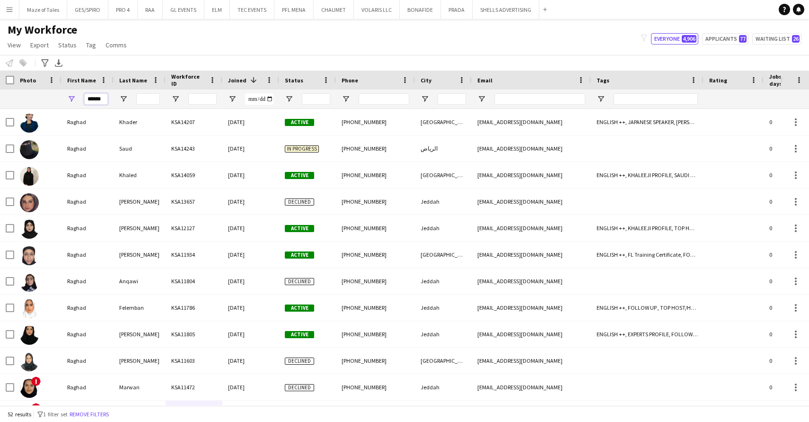
type input "******"
click at [155, 99] on input "Last Name Filter Input" at bounding box center [148, 98] width 24 height 11
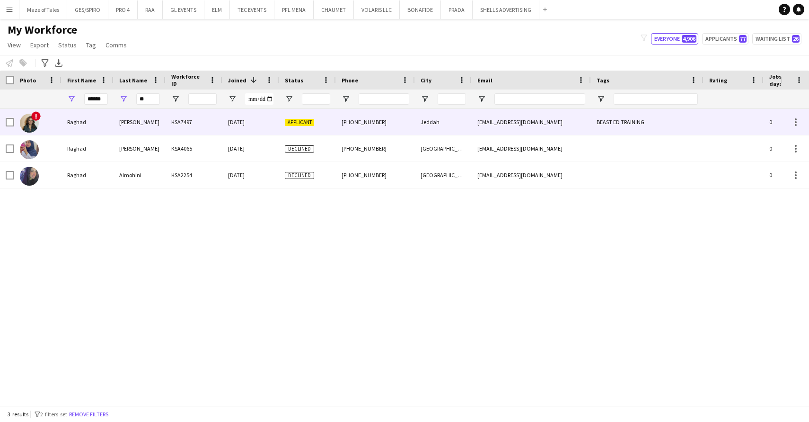
click at [135, 130] on div "Mohammed" at bounding box center [140, 122] width 52 height 26
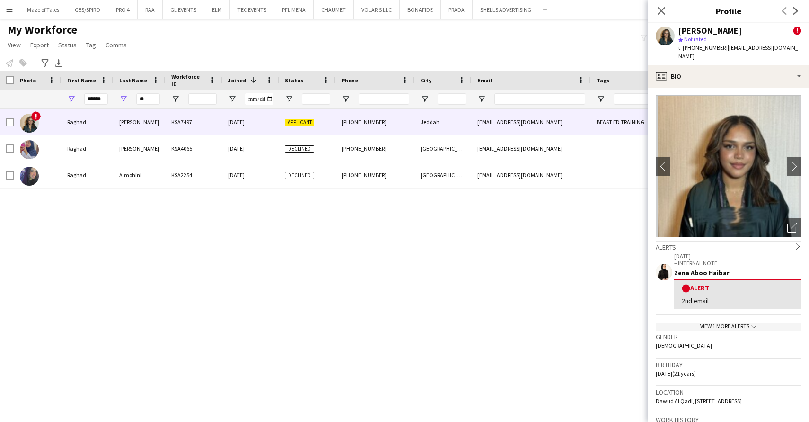
click at [753, 326] on icon "chevron-down" at bounding box center [754, 326] width 6 height 6
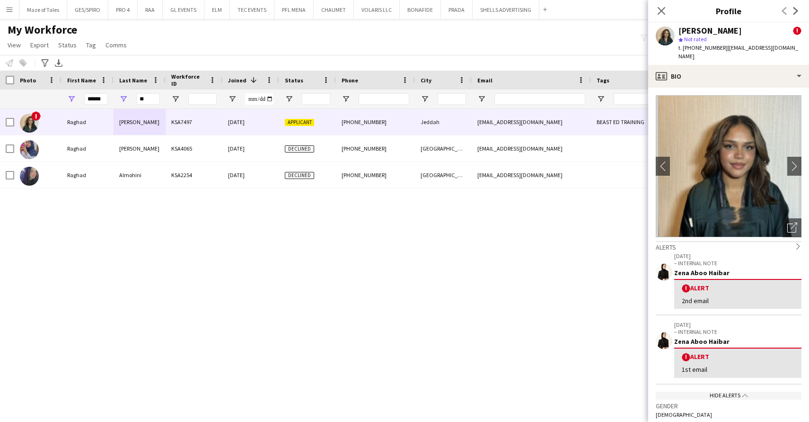
click at [741, 393] on app-icon "chevron-up" at bounding box center [745, 395] width 8 height 8
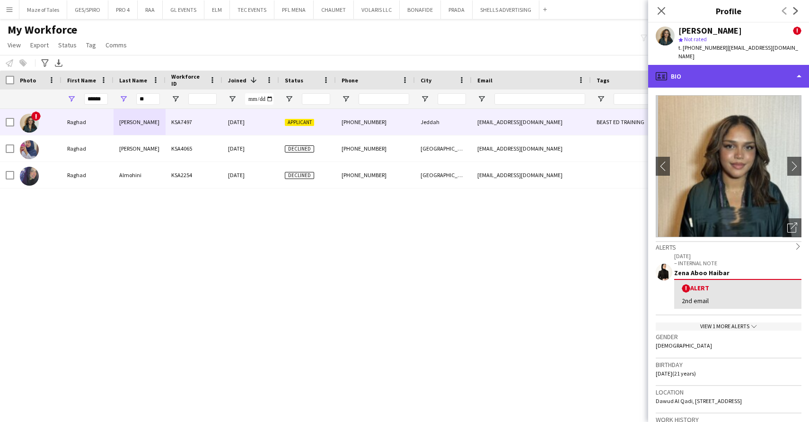
click at [692, 80] on div "profile Bio" at bounding box center [728, 76] width 161 height 23
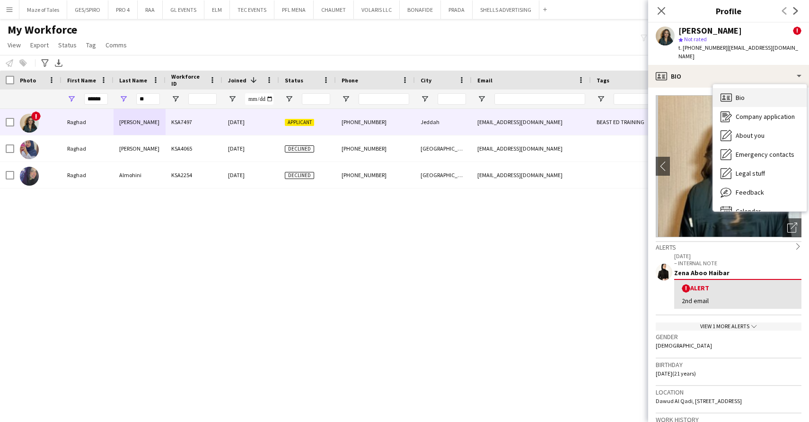
click at [768, 97] on div "Bio Bio" at bounding box center [760, 97] width 94 height 19
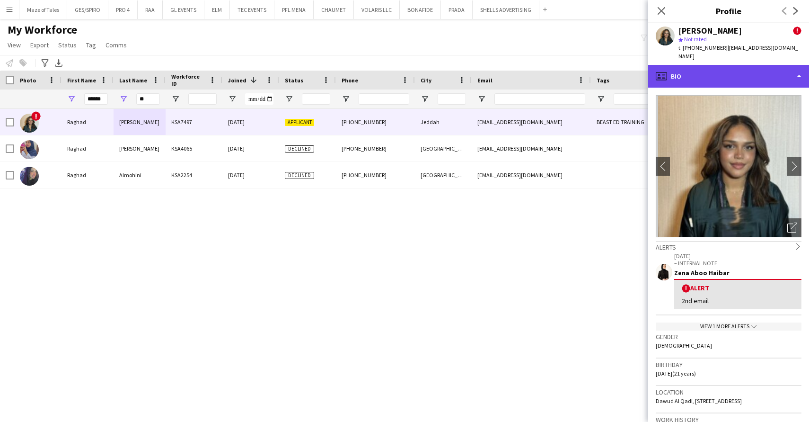
click at [763, 76] on div "profile Bio" at bounding box center [728, 76] width 161 height 23
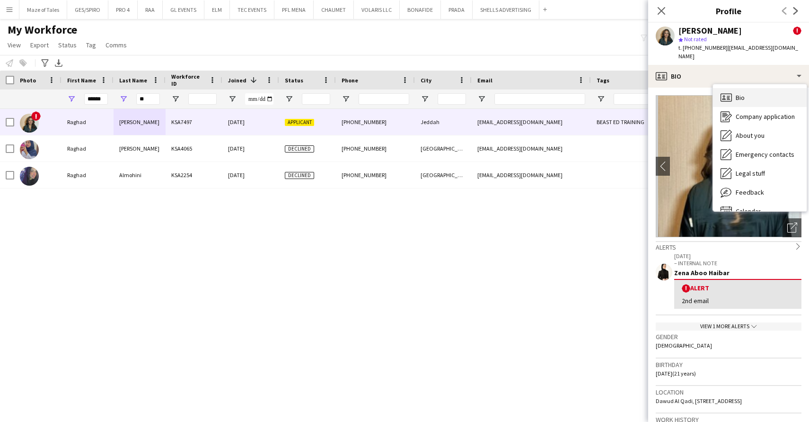
click at [757, 99] on div "Bio Bio" at bounding box center [760, 97] width 94 height 19
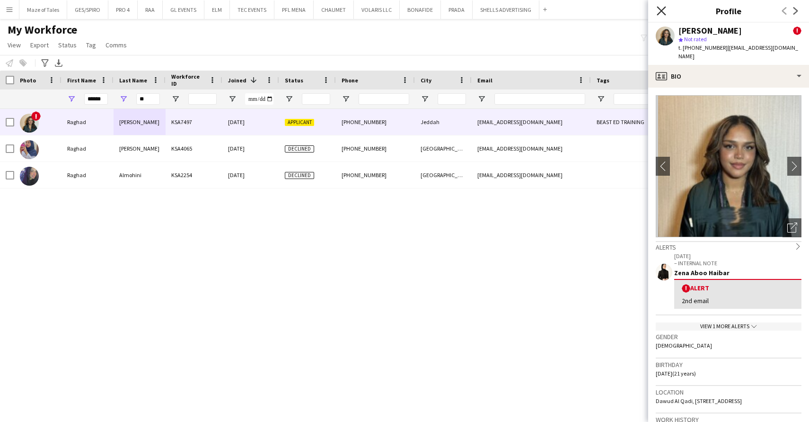
click at [665, 13] on icon "Close pop-in" at bounding box center [661, 10] width 9 height 9
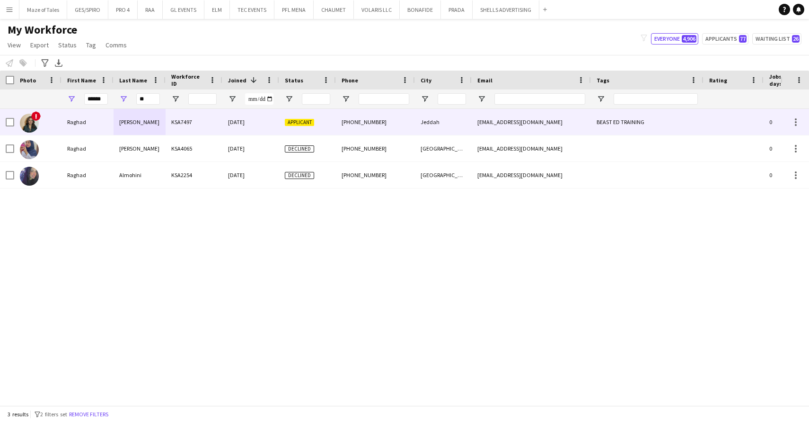
click at [596, 121] on div "BEAST ED TRAINING" at bounding box center [647, 122] width 113 height 26
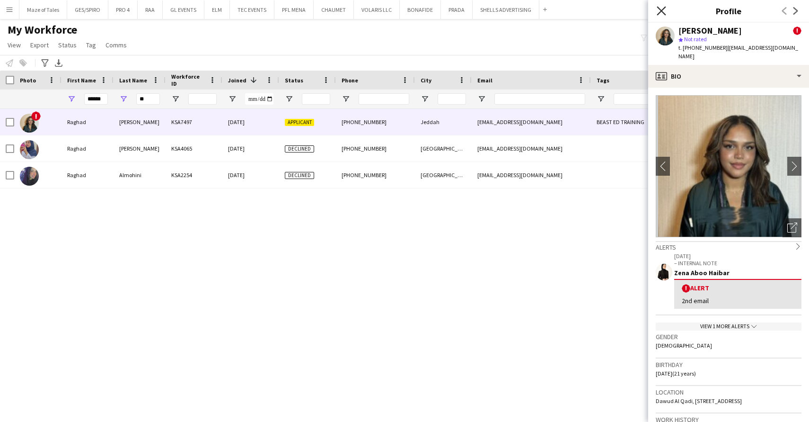
click at [662, 11] on icon at bounding box center [661, 10] width 9 height 9
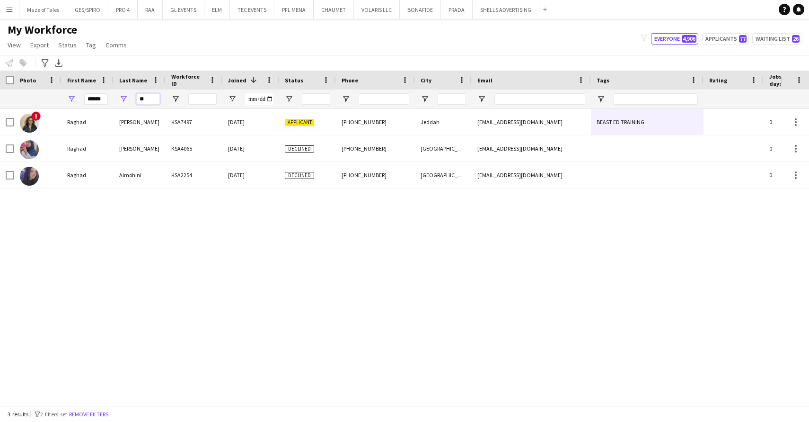
click at [150, 97] on input "**" at bounding box center [148, 98] width 24 height 11
type input "*"
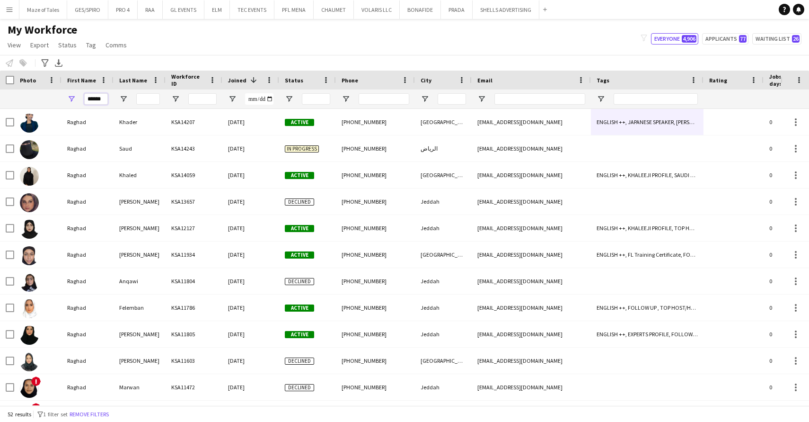
click at [106, 98] on input "******" at bounding box center [96, 98] width 24 height 11
type input "*"
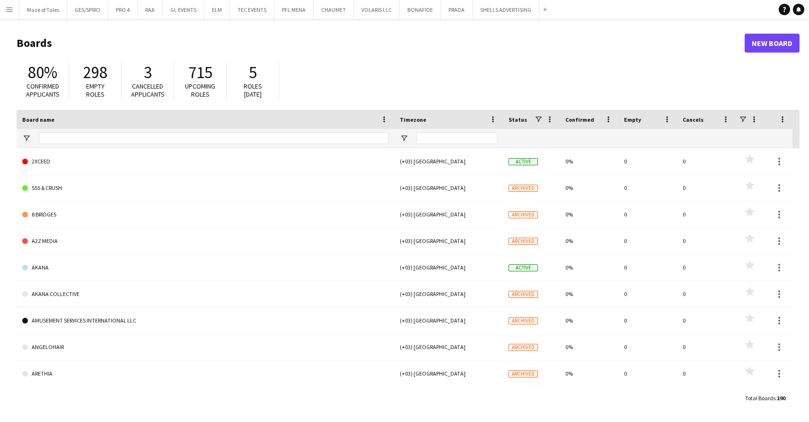
click at [11, 9] on app-icon "Menu" at bounding box center [10, 10] width 8 height 8
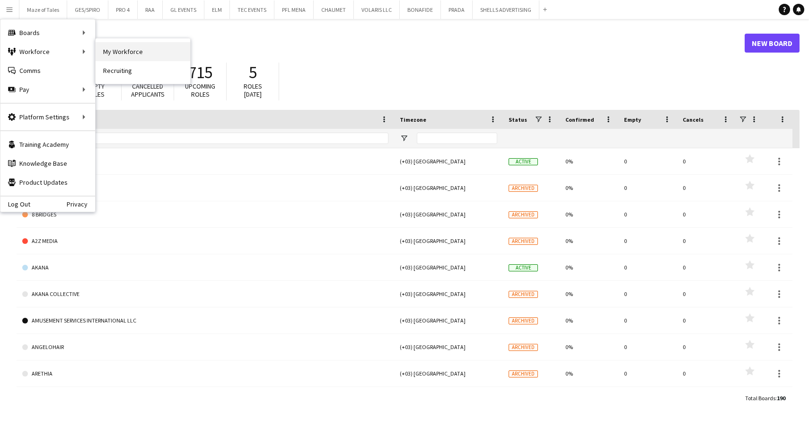
click at [112, 52] on link "My Workforce" at bounding box center [143, 51] width 95 height 19
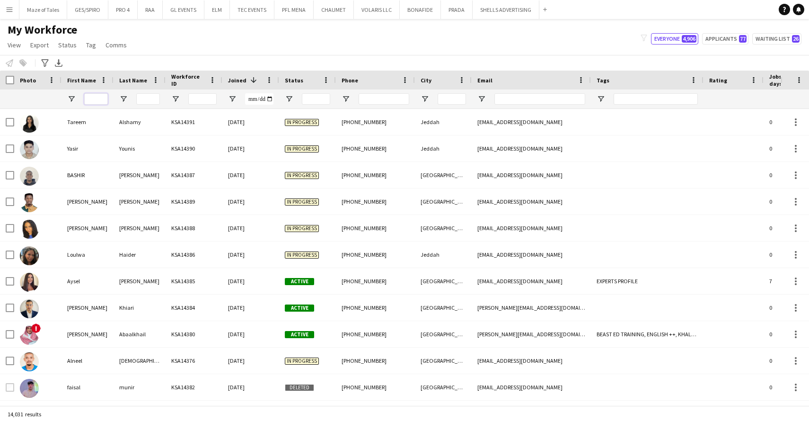
click at [101, 99] on input "First Name Filter Input" at bounding box center [96, 98] width 24 height 11
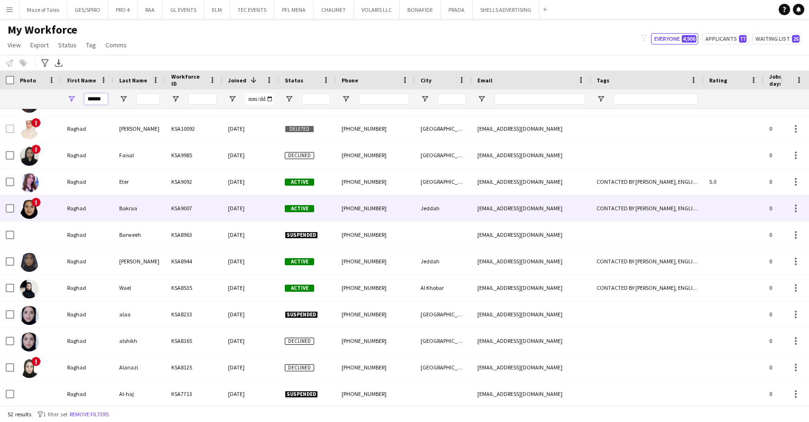
scroll to position [311, 0]
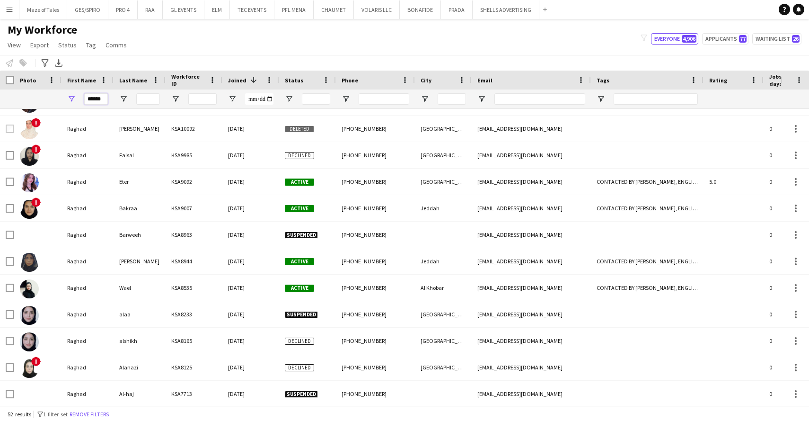
type input "******"
click at [150, 102] on input "Last Name Filter Input" at bounding box center [148, 98] width 24 height 11
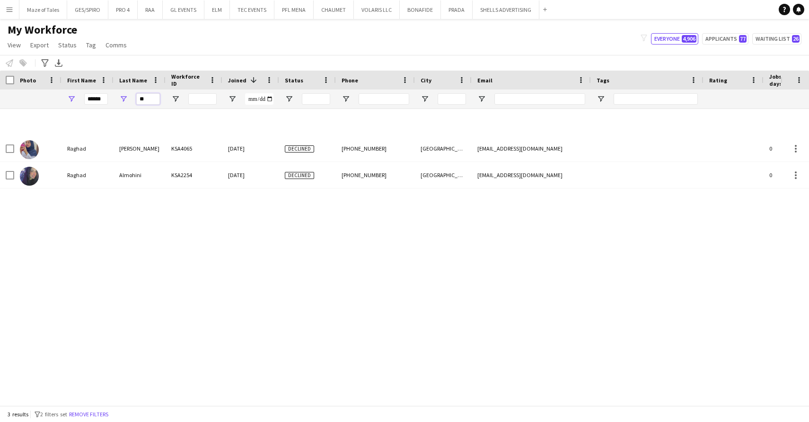
type input "**"
click at [106, 98] on input "******" at bounding box center [96, 98] width 24 height 11
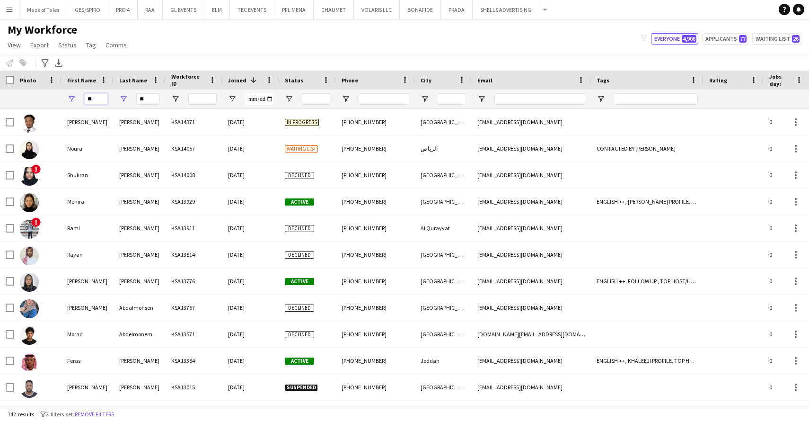
type input "*"
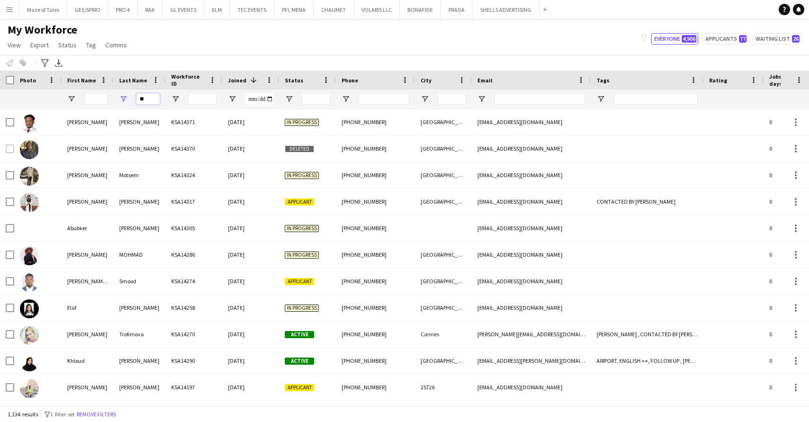
click at [149, 97] on input "**" at bounding box center [148, 98] width 24 height 11
type input "*"
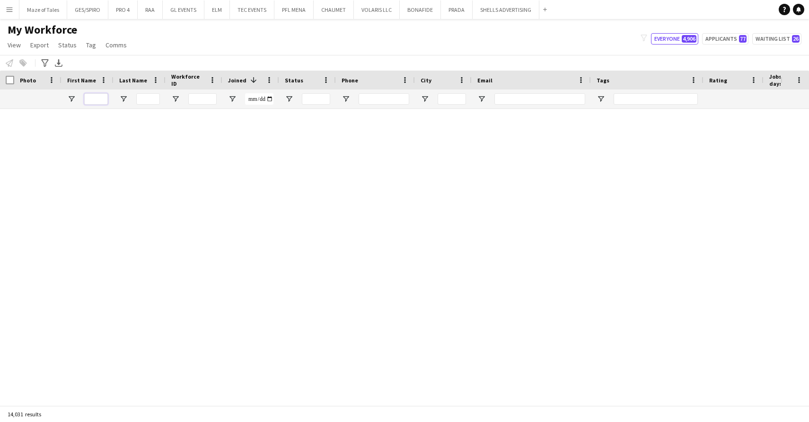
click at [102, 98] on input "First Name Filter Input" at bounding box center [96, 98] width 24 height 11
click at [98, 97] on input "First Name Filter Input" at bounding box center [96, 98] width 24 height 11
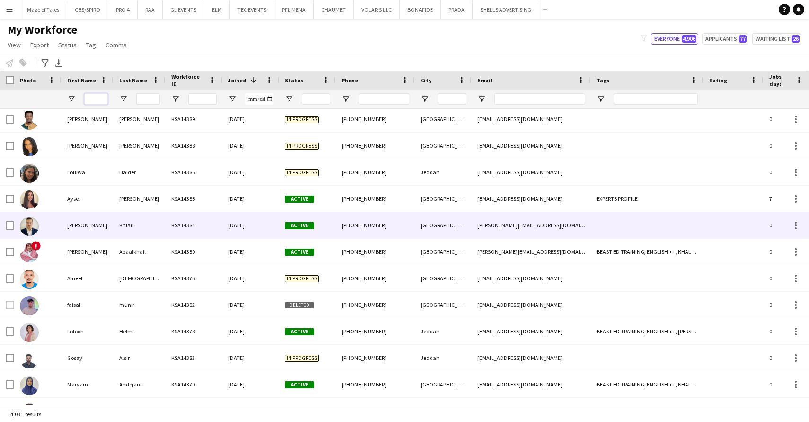
scroll to position [85, 0]
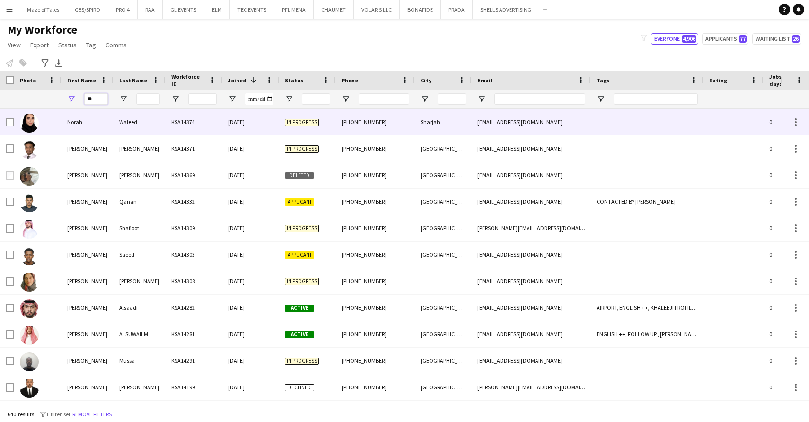
type input "*"
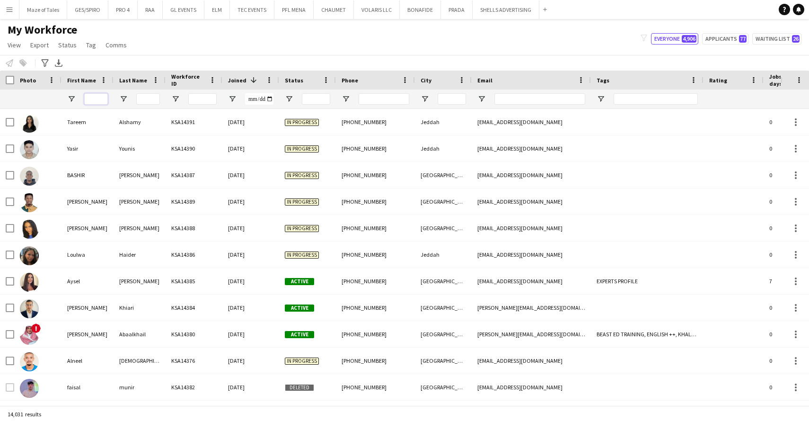
click at [98, 97] on input "First Name Filter Input" at bounding box center [96, 98] width 24 height 11
click at [146, 98] on input "Last Name Filter Input" at bounding box center [148, 98] width 24 height 11
click at [106, 99] on input "First Name Filter Input" at bounding box center [96, 98] width 24 height 11
